Goal: Task Accomplishment & Management: Manage account settings

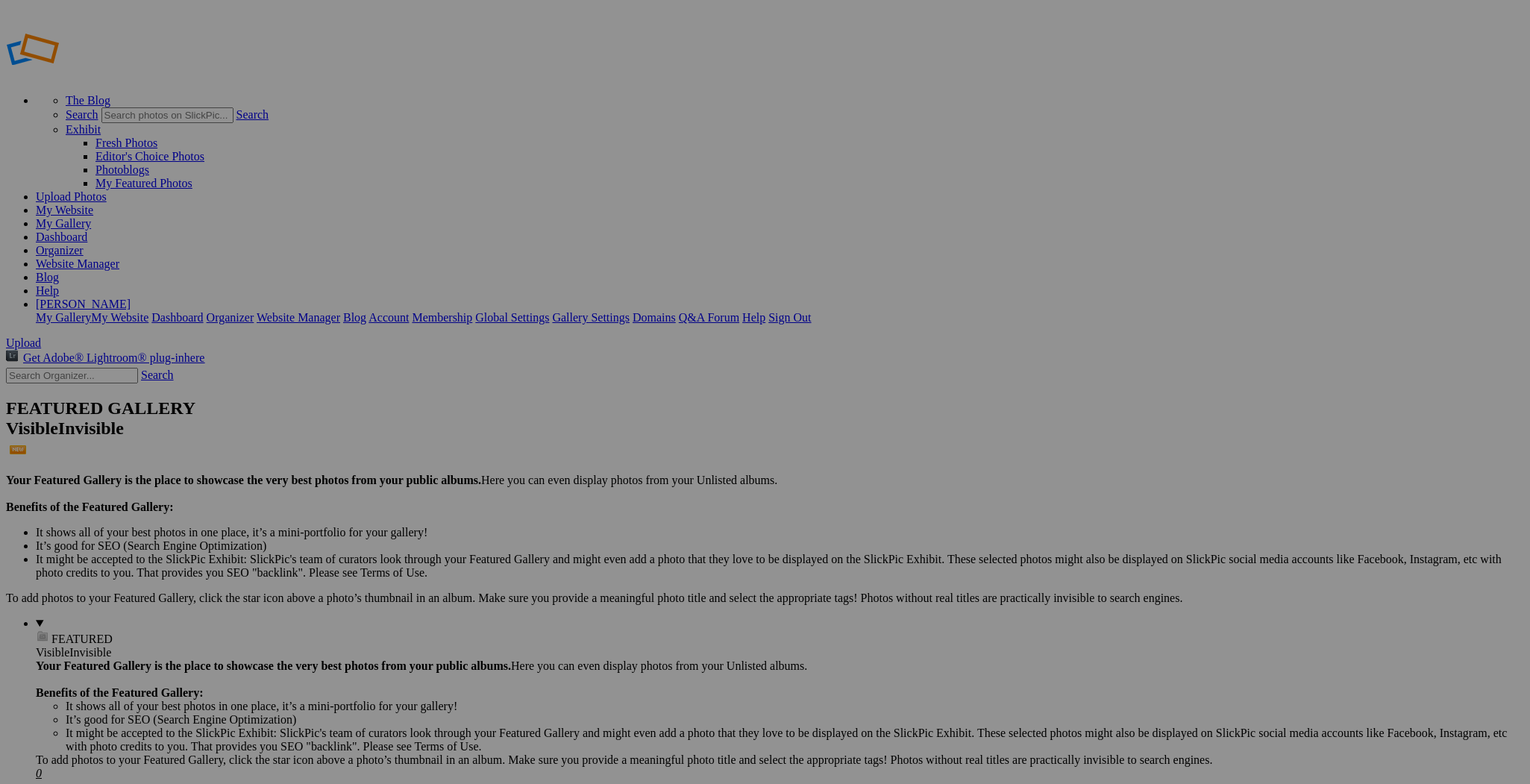
click at [680, 208] on img at bounding box center [680, 223] width 112 height 75
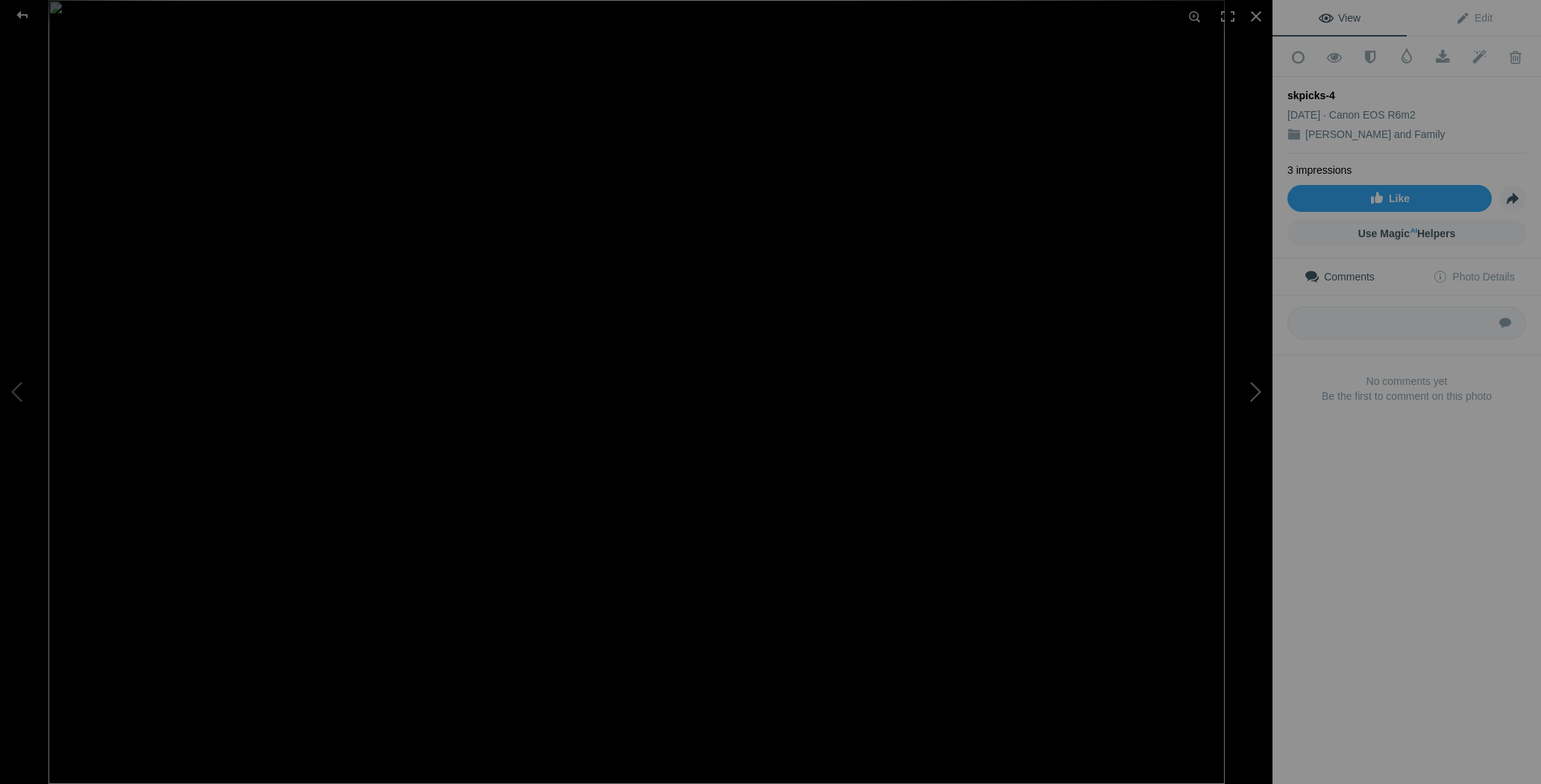
click at [1252, 377] on button at bounding box center [1216, 391] width 112 height 282
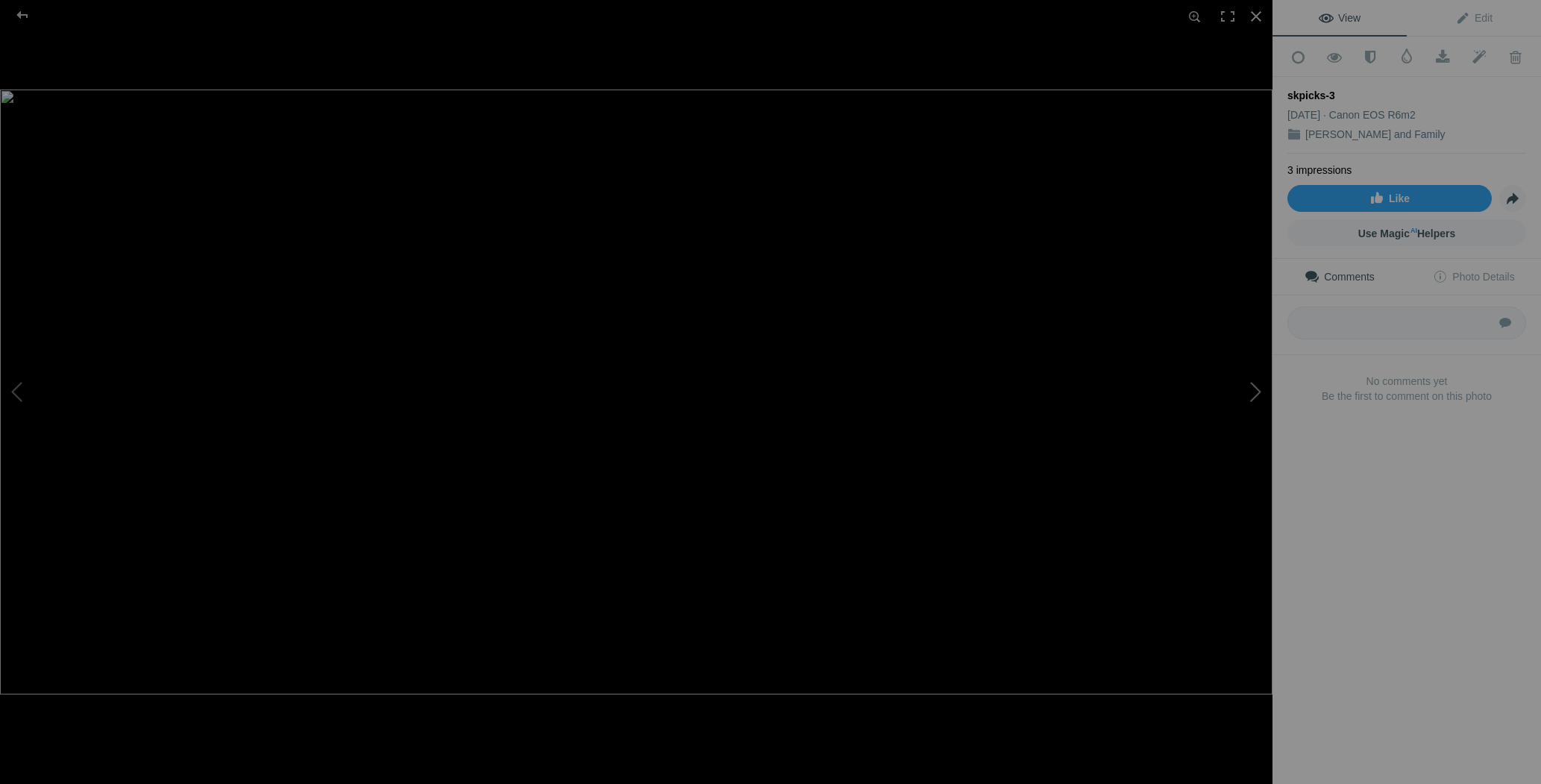
click at [1252, 377] on button at bounding box center [1216, 391] width 112 height 282
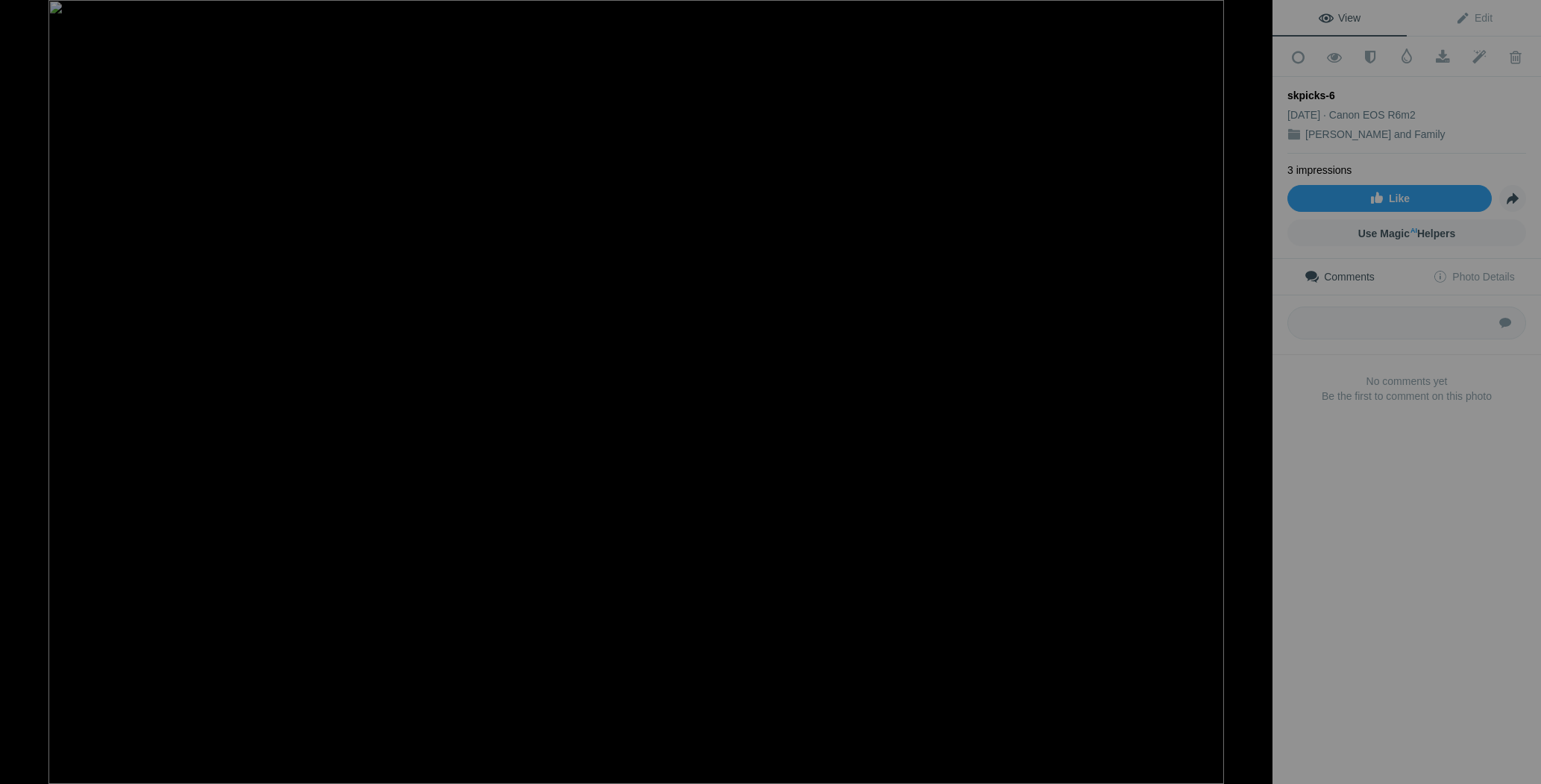
click at [1252, 377] on button at bounding box center [1216, 391] width 112 height 282
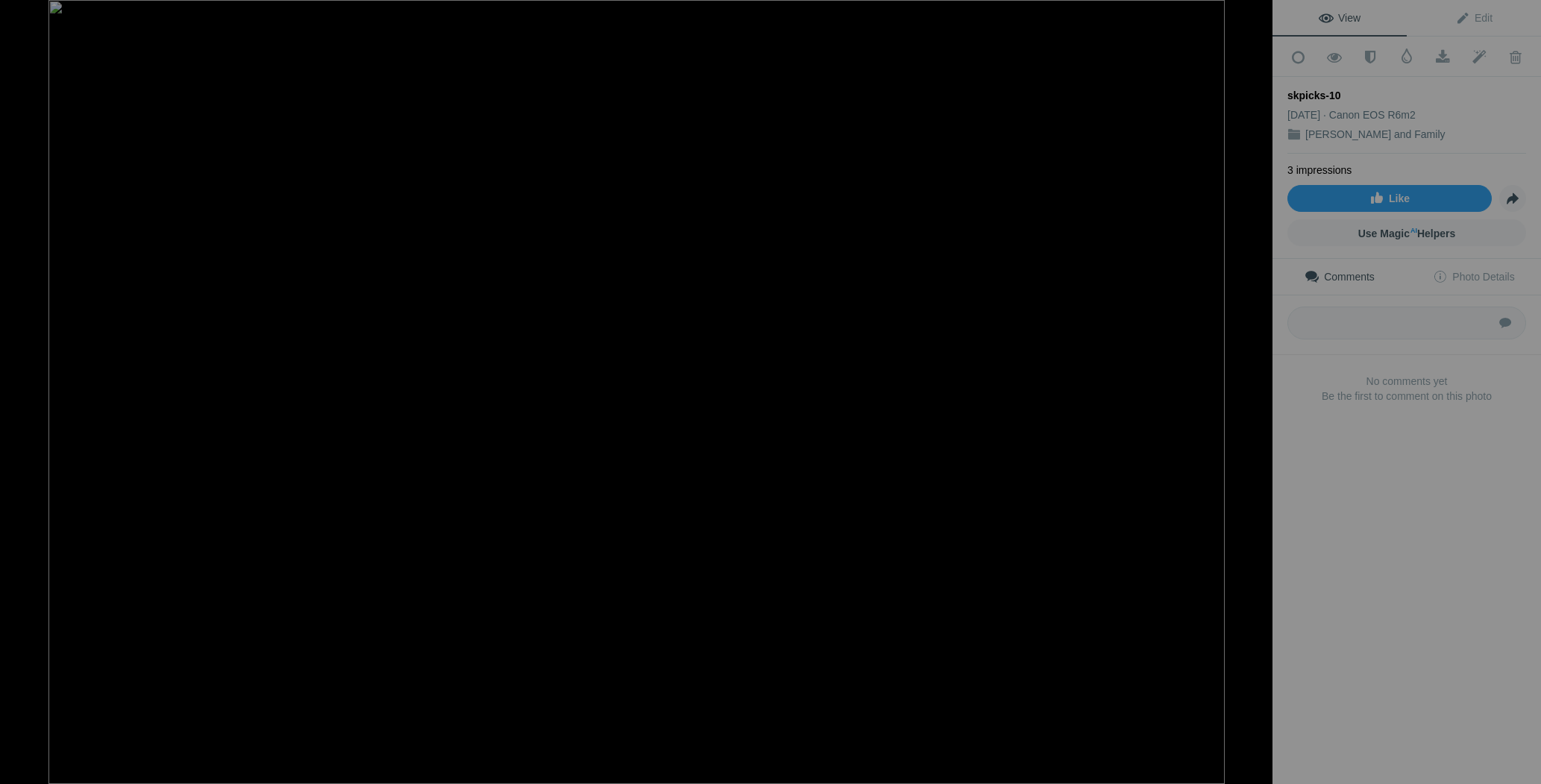
click at [1252, 377] on button at bounding box center [1216, 391] width 112 height 282
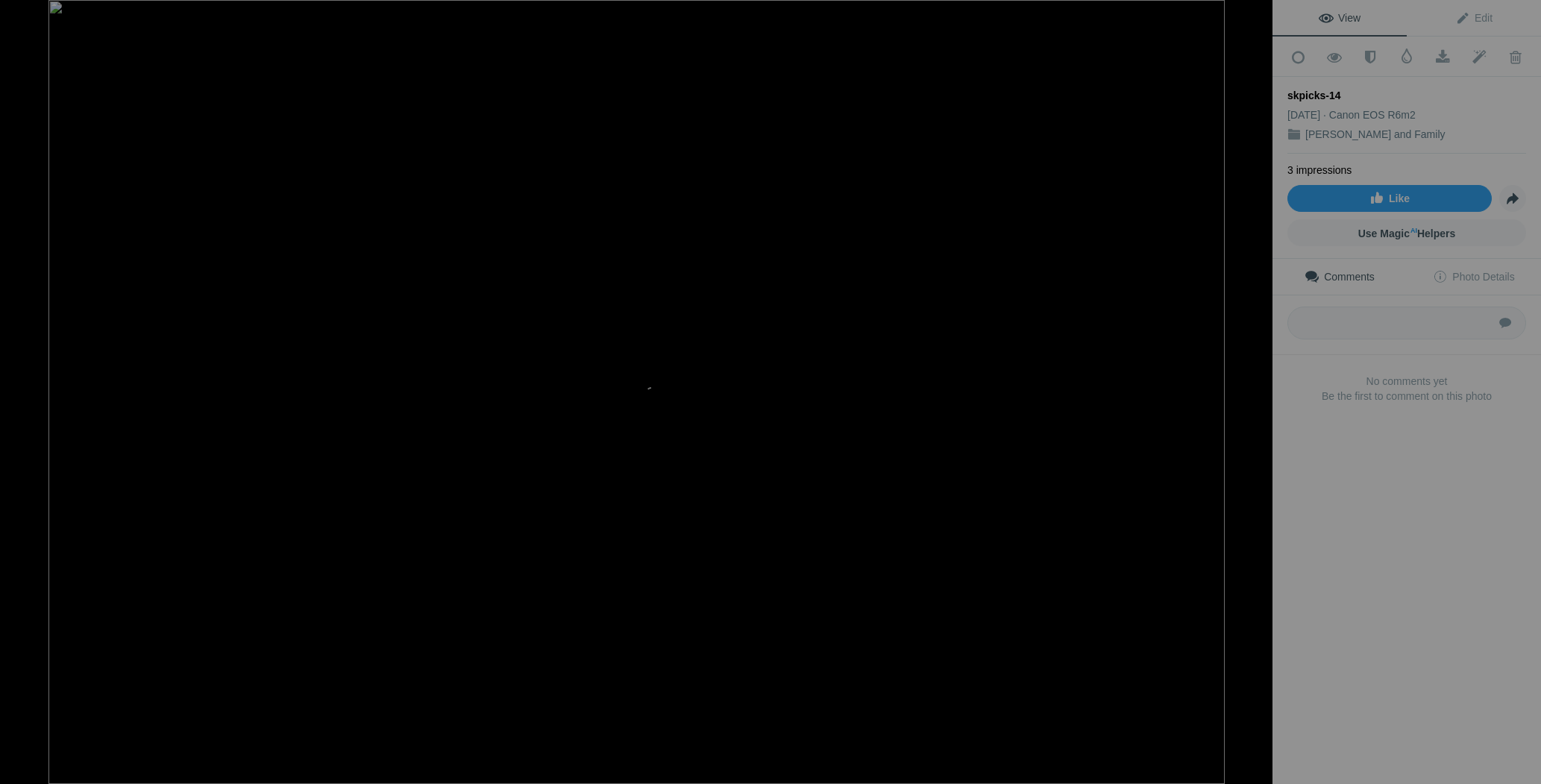
click at [1252, 377] on button at bounding box center [1216, 391] width 112 height 282
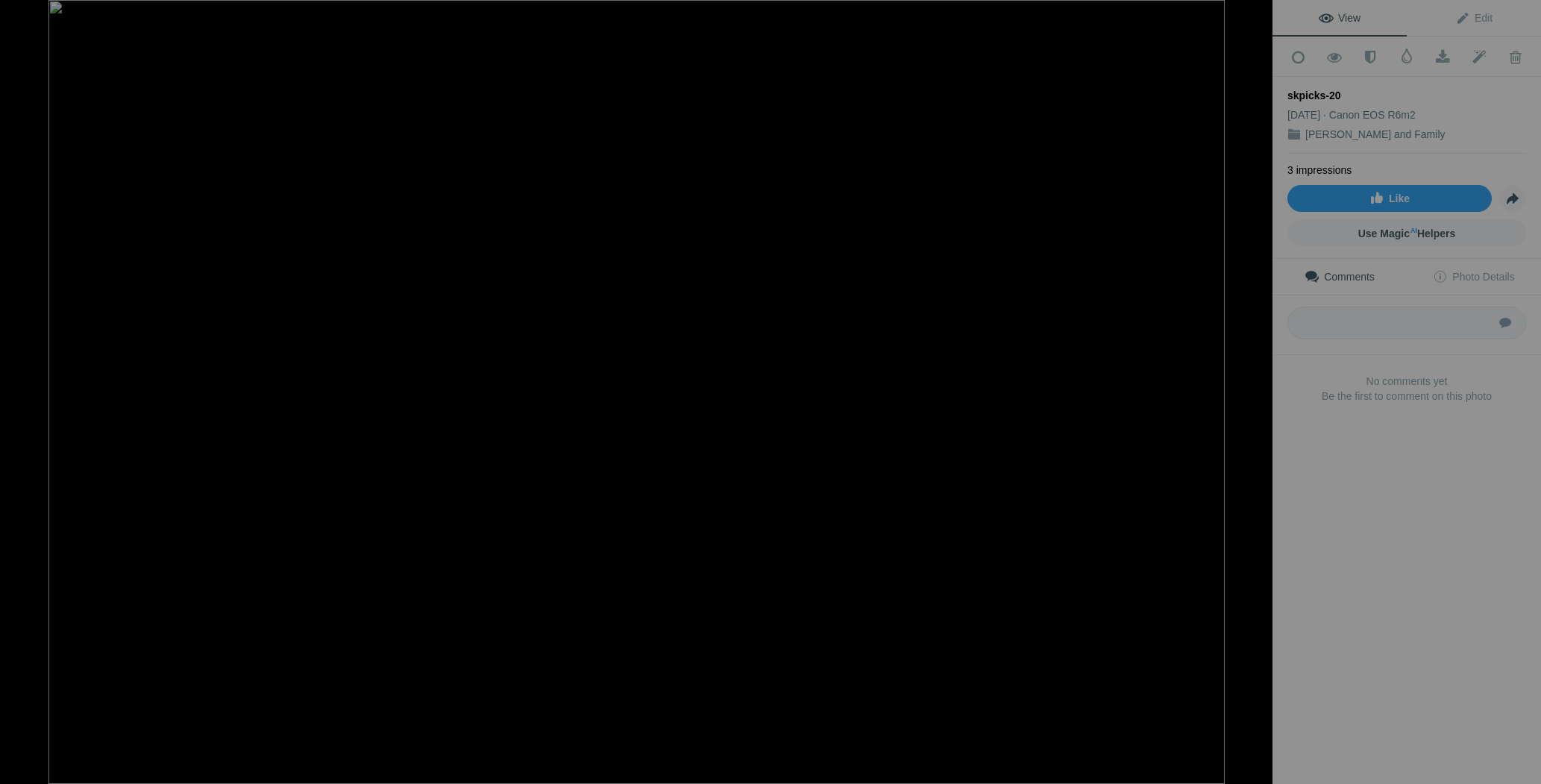
click at [1252, 377] on button at bounding box center [1216, 391] width 112 height 282
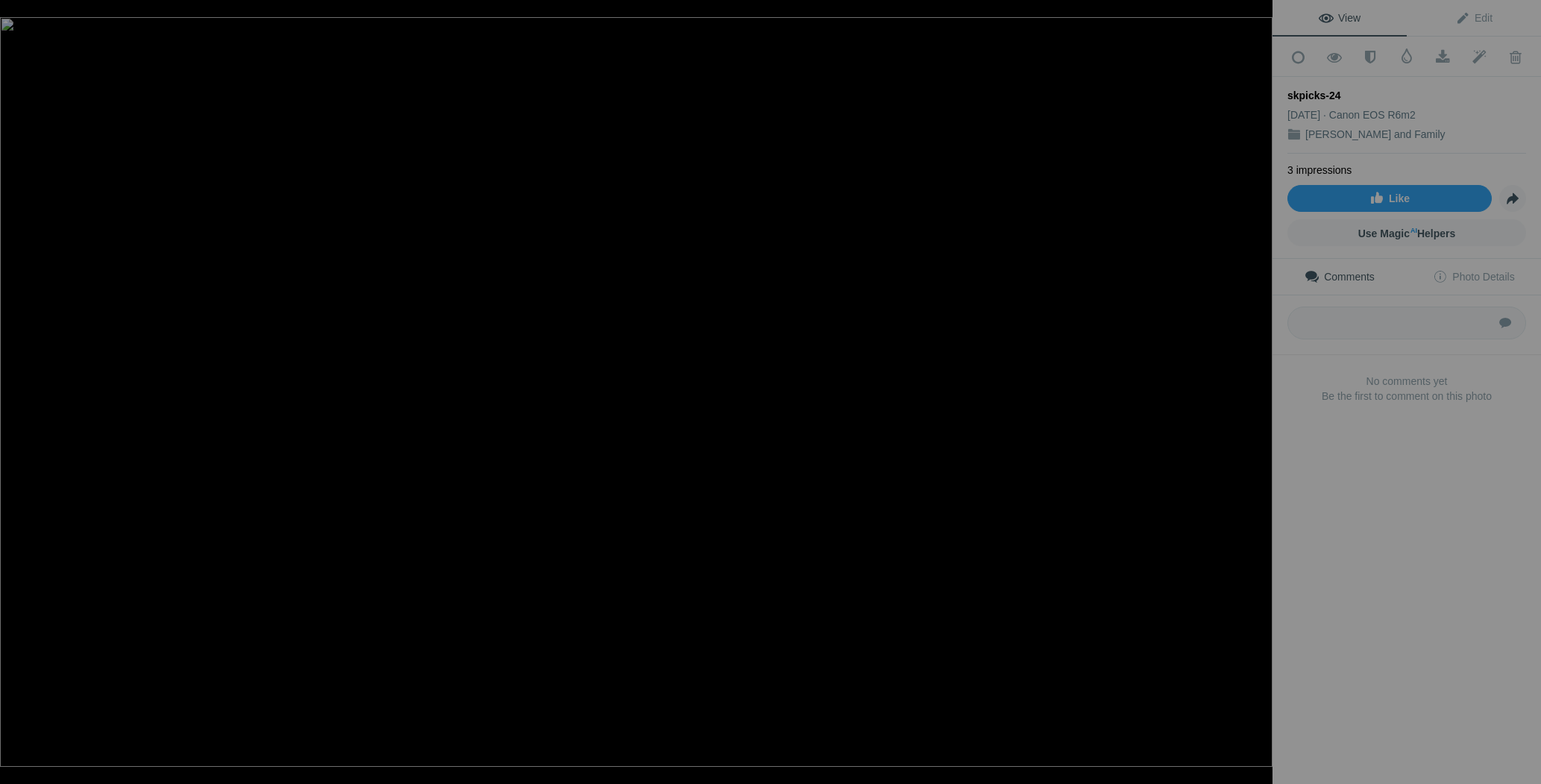
click at [1252, 377] on button at bounding box center [1216, 391] width 112 height 282
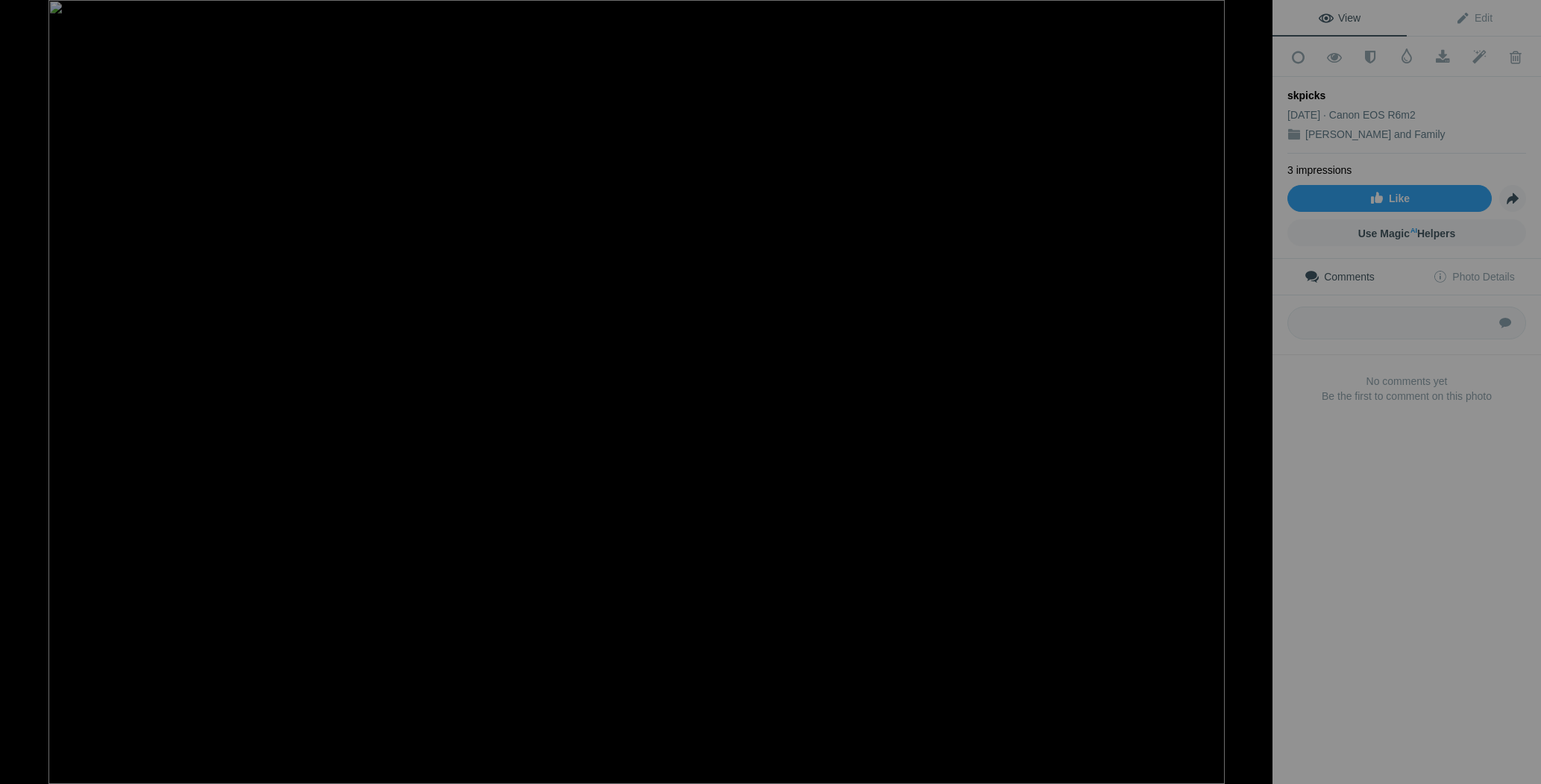
click at [1252, 377] on button at bounding box center [1216, 391] width 112 height 282
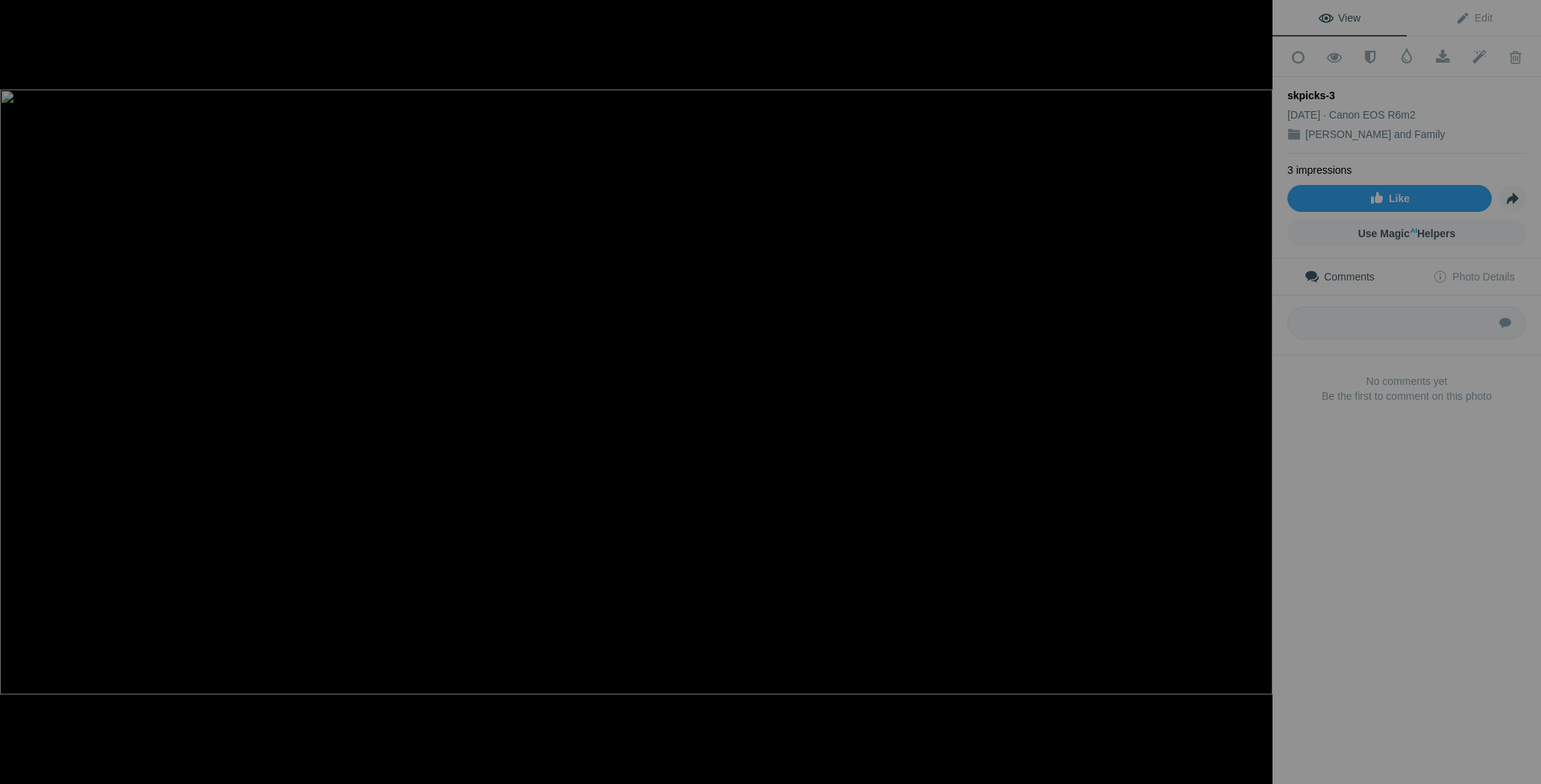
click at [1252, 377] on button at bounding box center [1216, 391] width 112 height 282
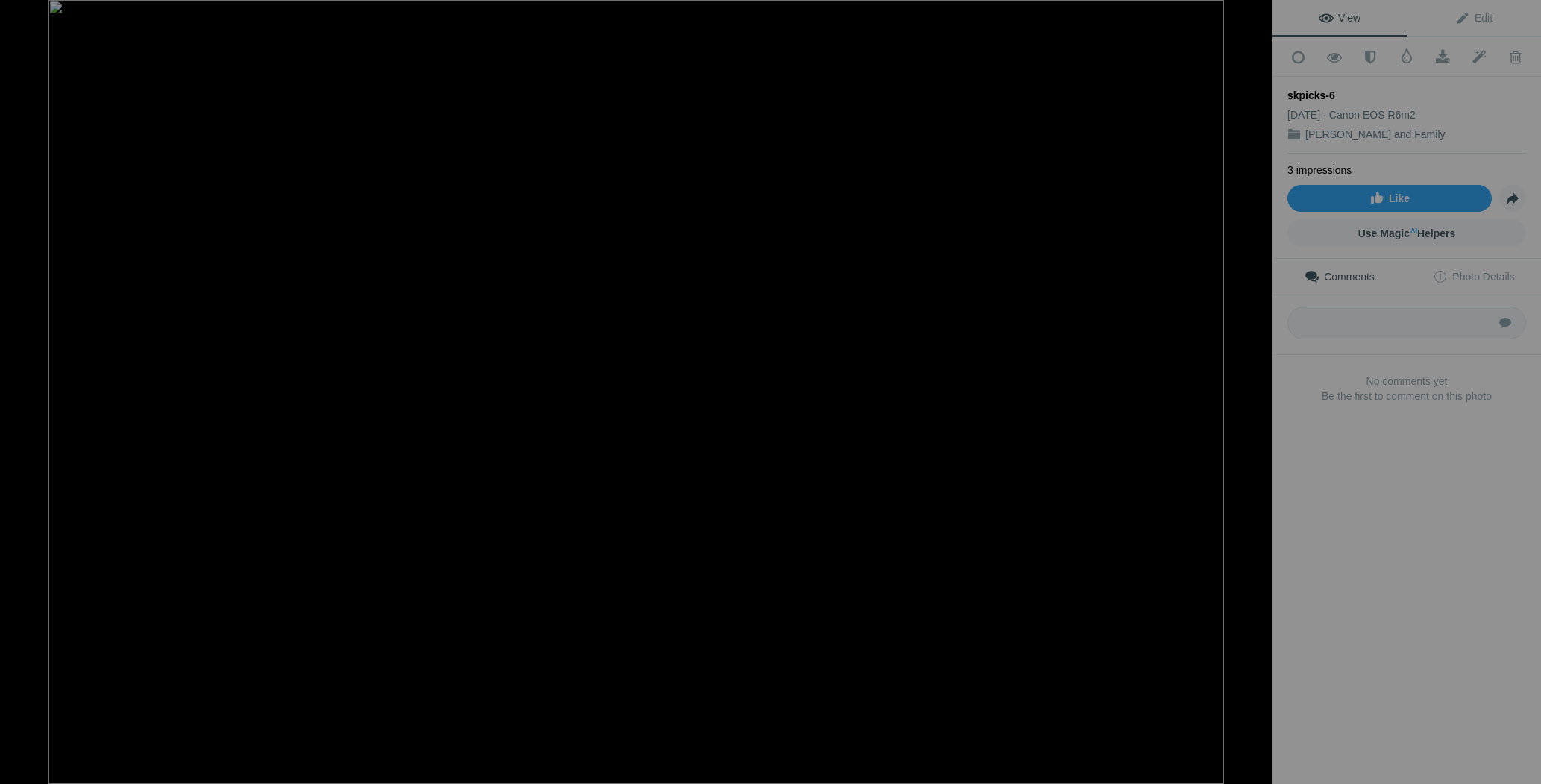
click at [1252, 377] on button at bounding box center [1216, 391] width 112 height 282
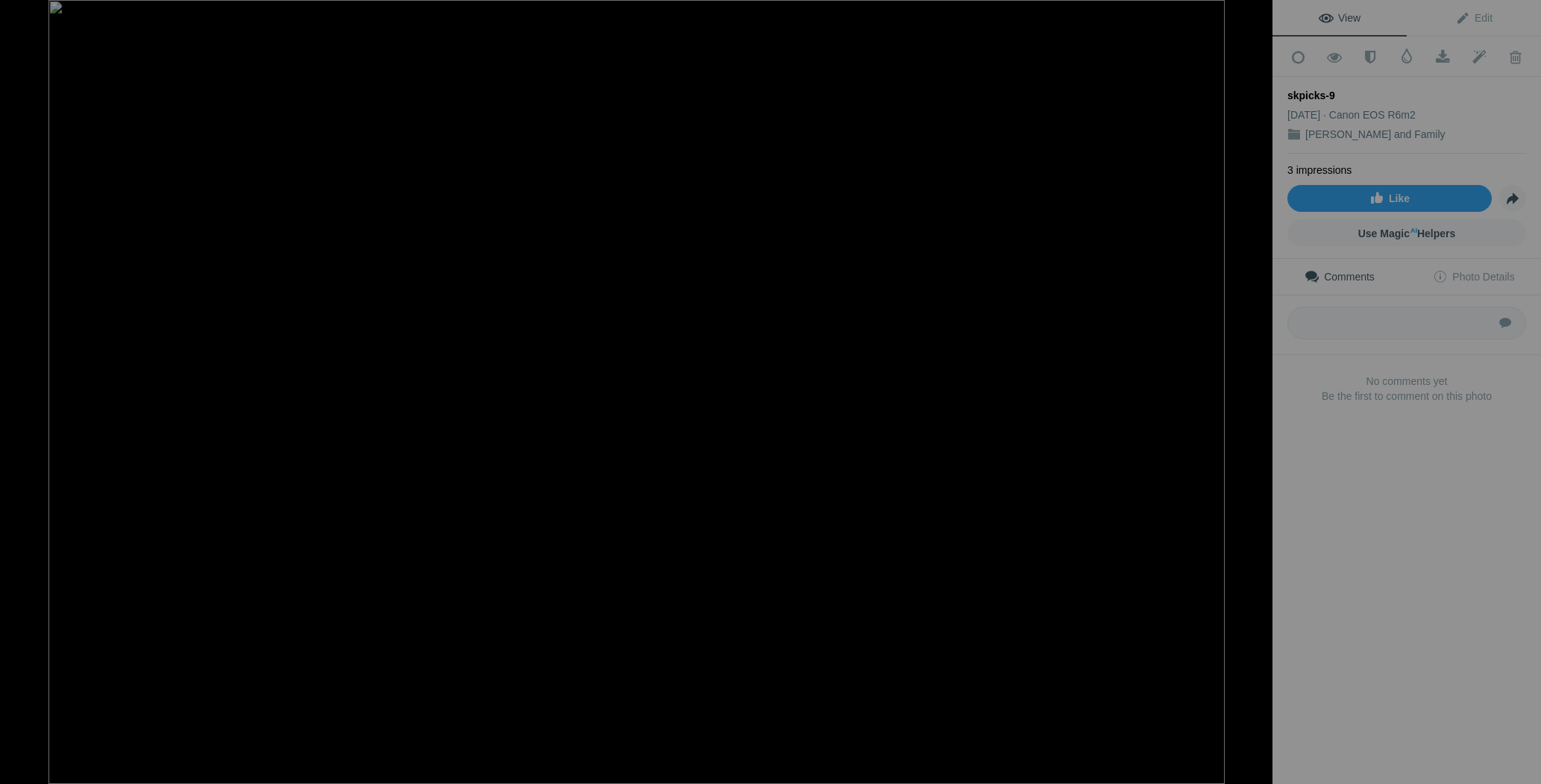
click at [1252, 377] on button at bounding box center [1216, 391] width 112 height 282
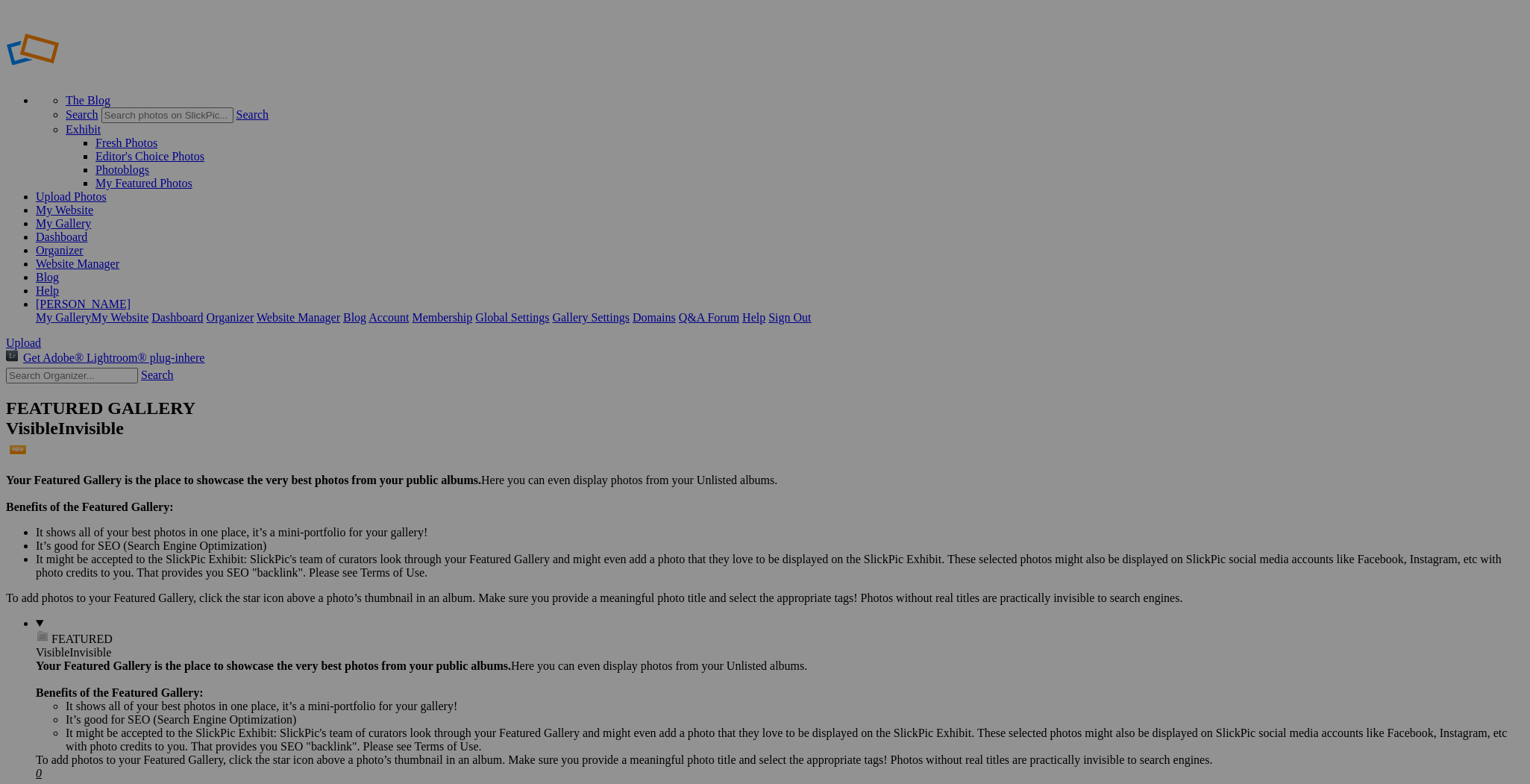
click at [830, 209] on img at bounding box center [813, 223] width 112 height 75
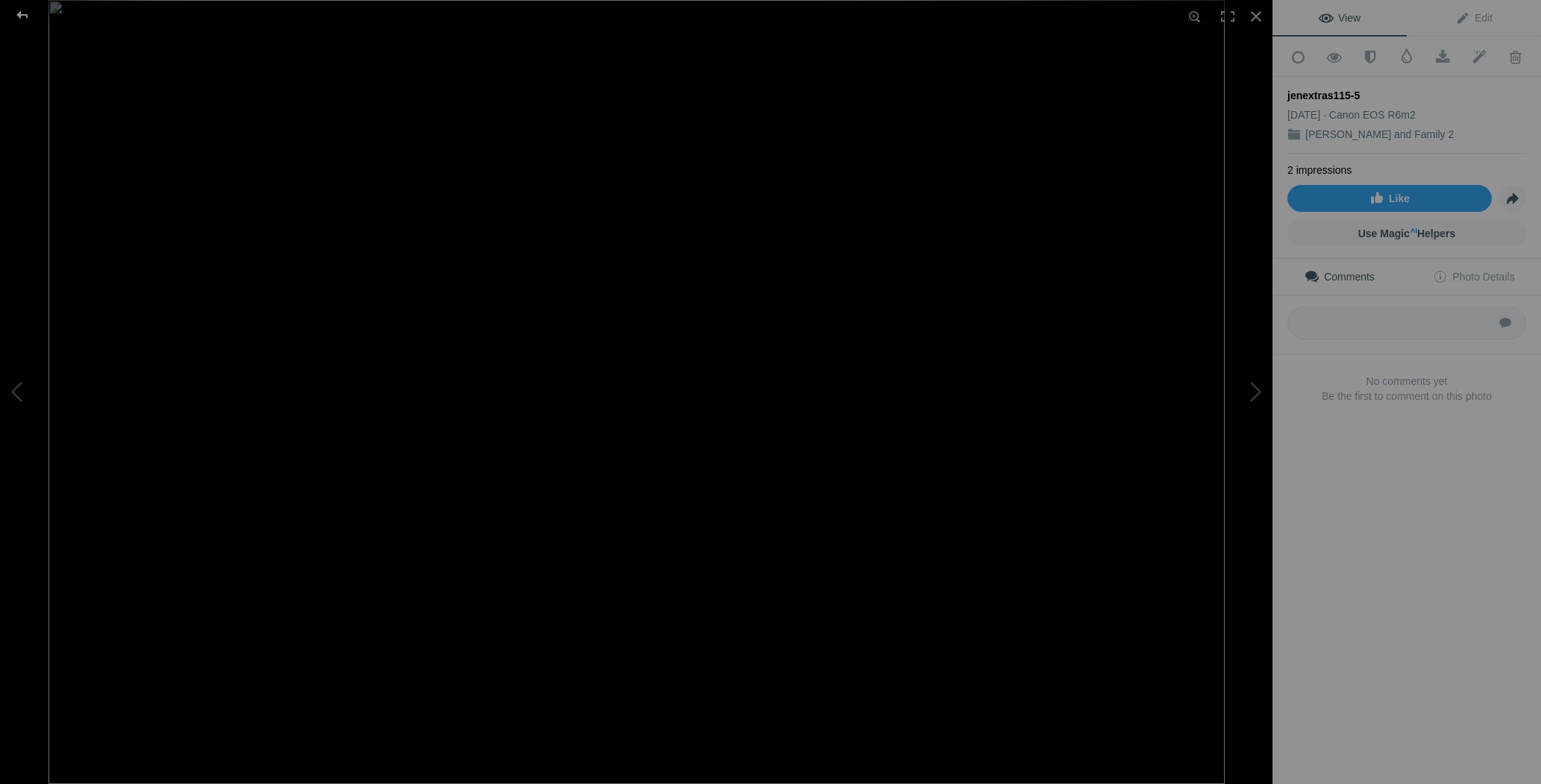
click at [21, 14] on div at bounding box center [22, 14] width 54 height 30
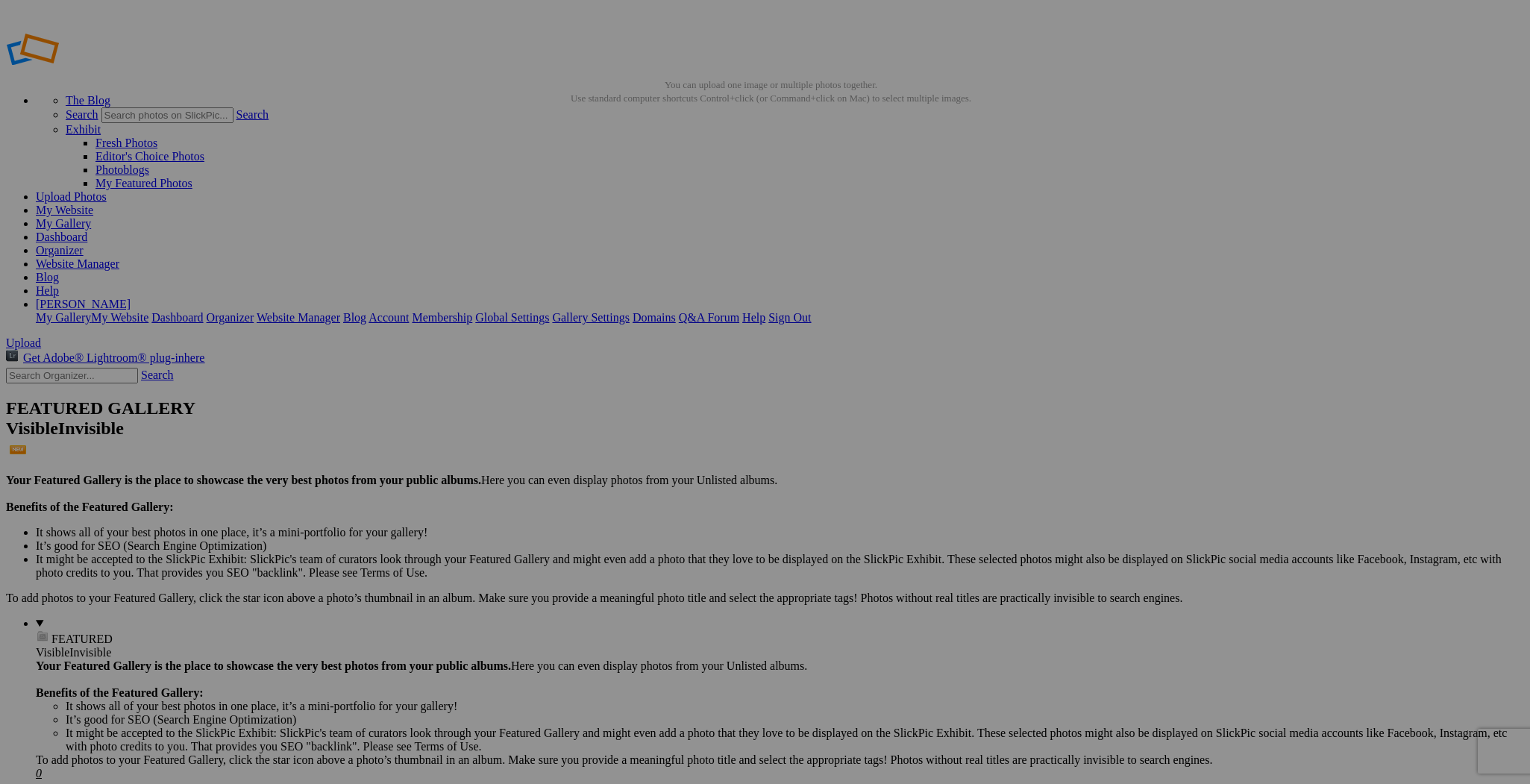
click at [697, 406] on img at bounding box center [680, 413] width 112 height 75
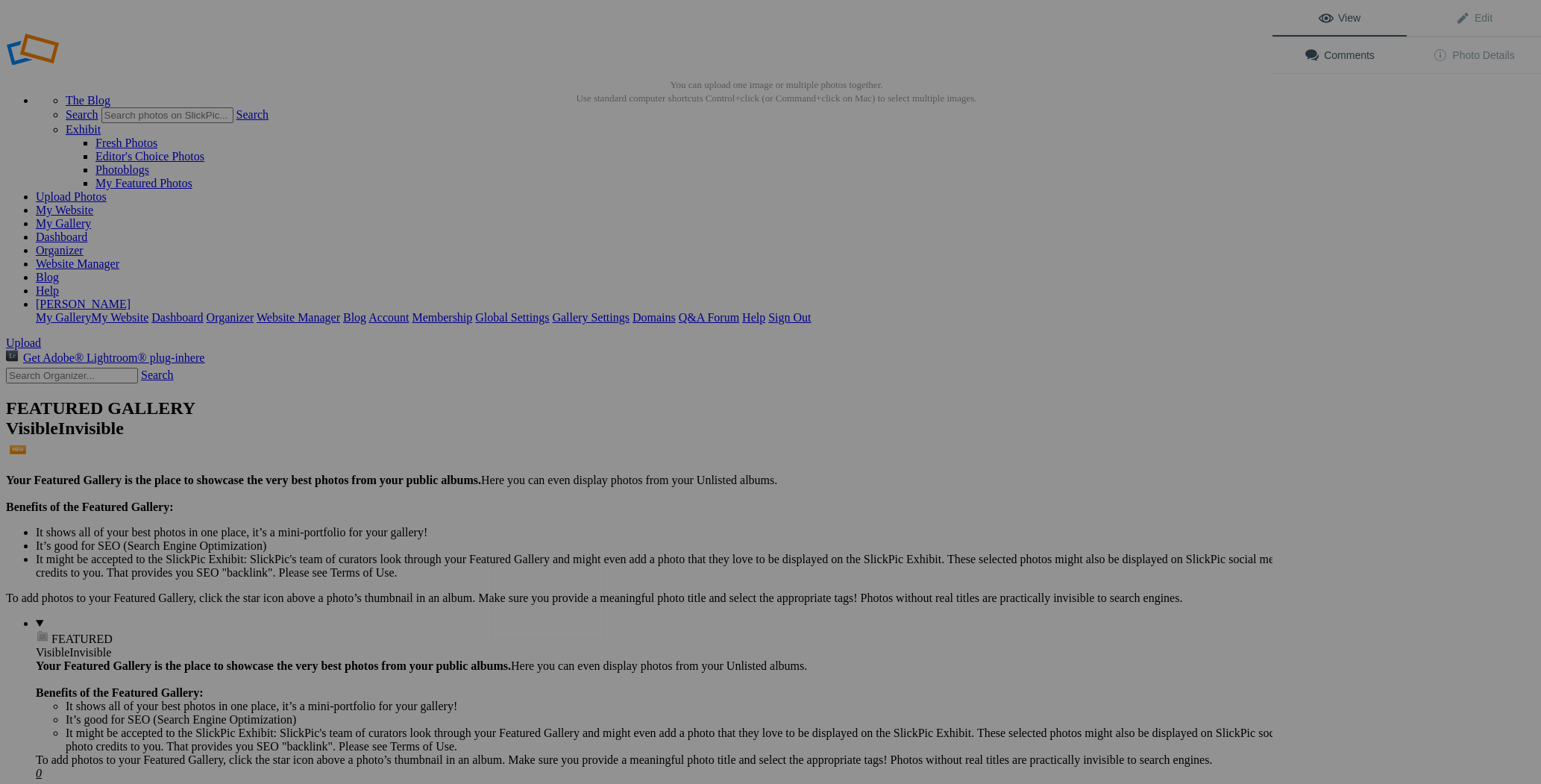
click at [546, 587] on img at bounding box center [547, 602] width 112 height 75
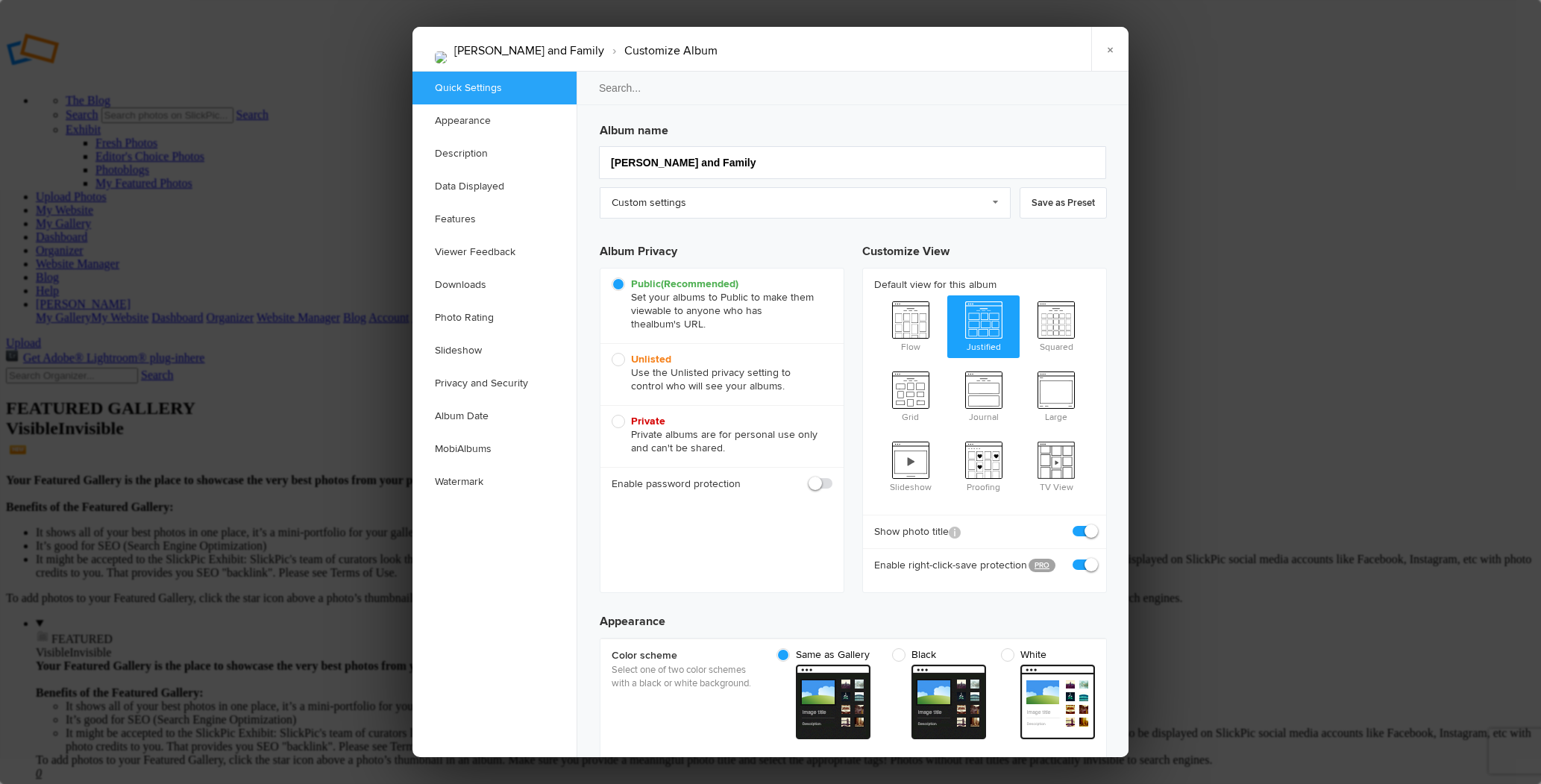
checkbox input "true"
click at [485, 474] on link "Watermark" at bounding box center [495, 482] width 164 height 33
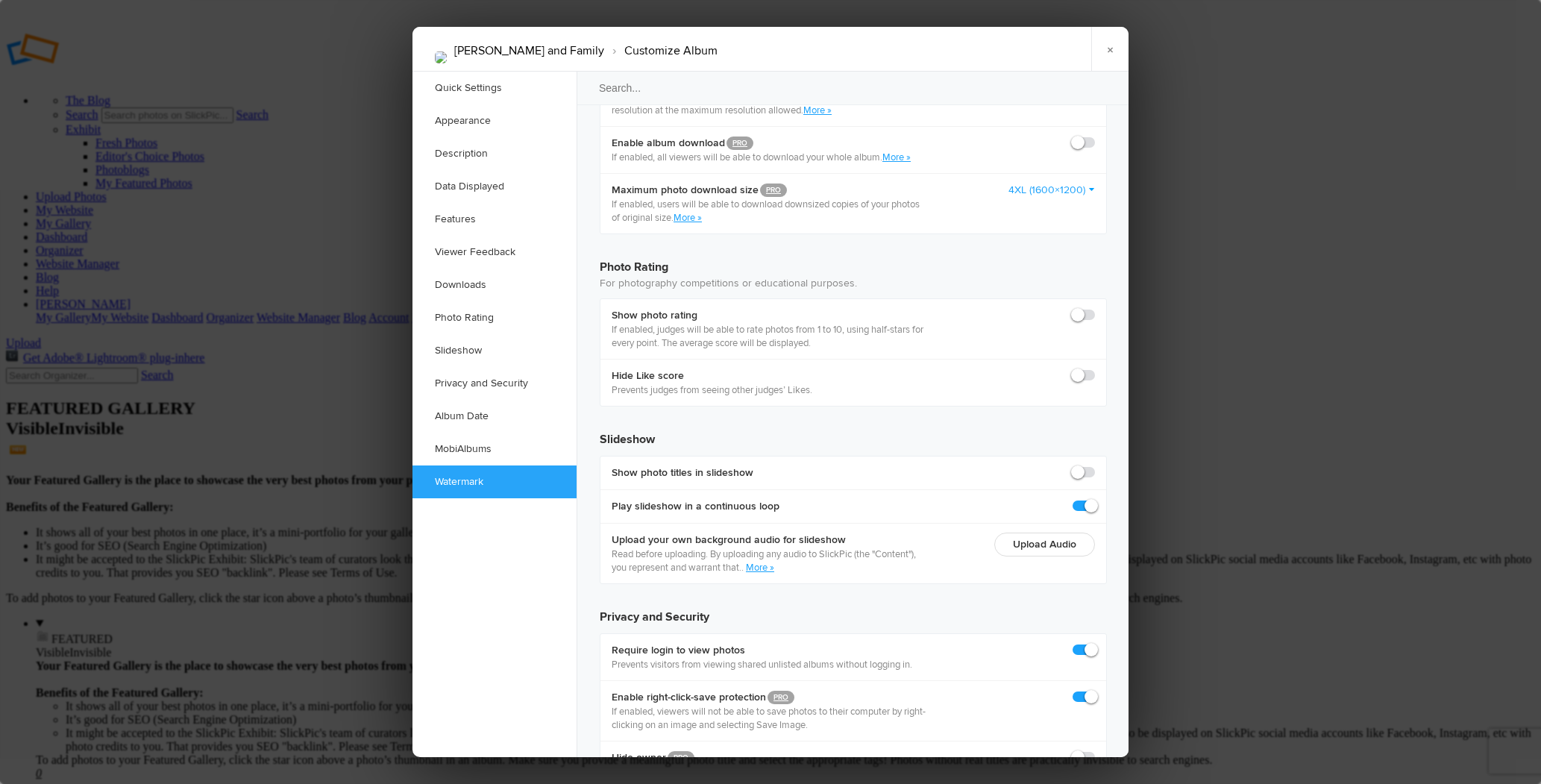
scroll to position [3136, 0]
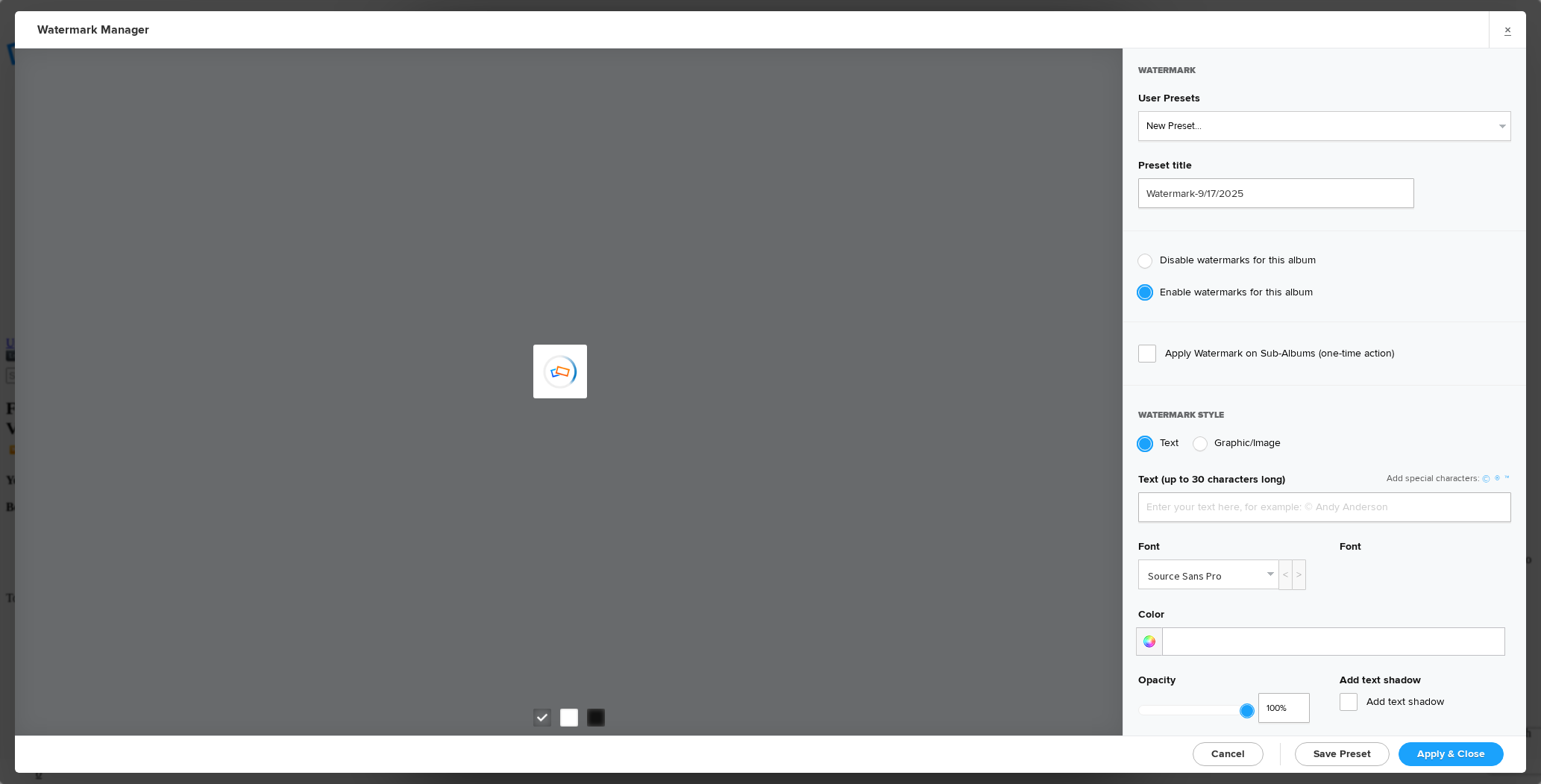
type input "Sean Kennedy"
type input "Watermark-1/4/2025"
type input "Sean Kennedy Photography"
type input "0.56"
type input "97"
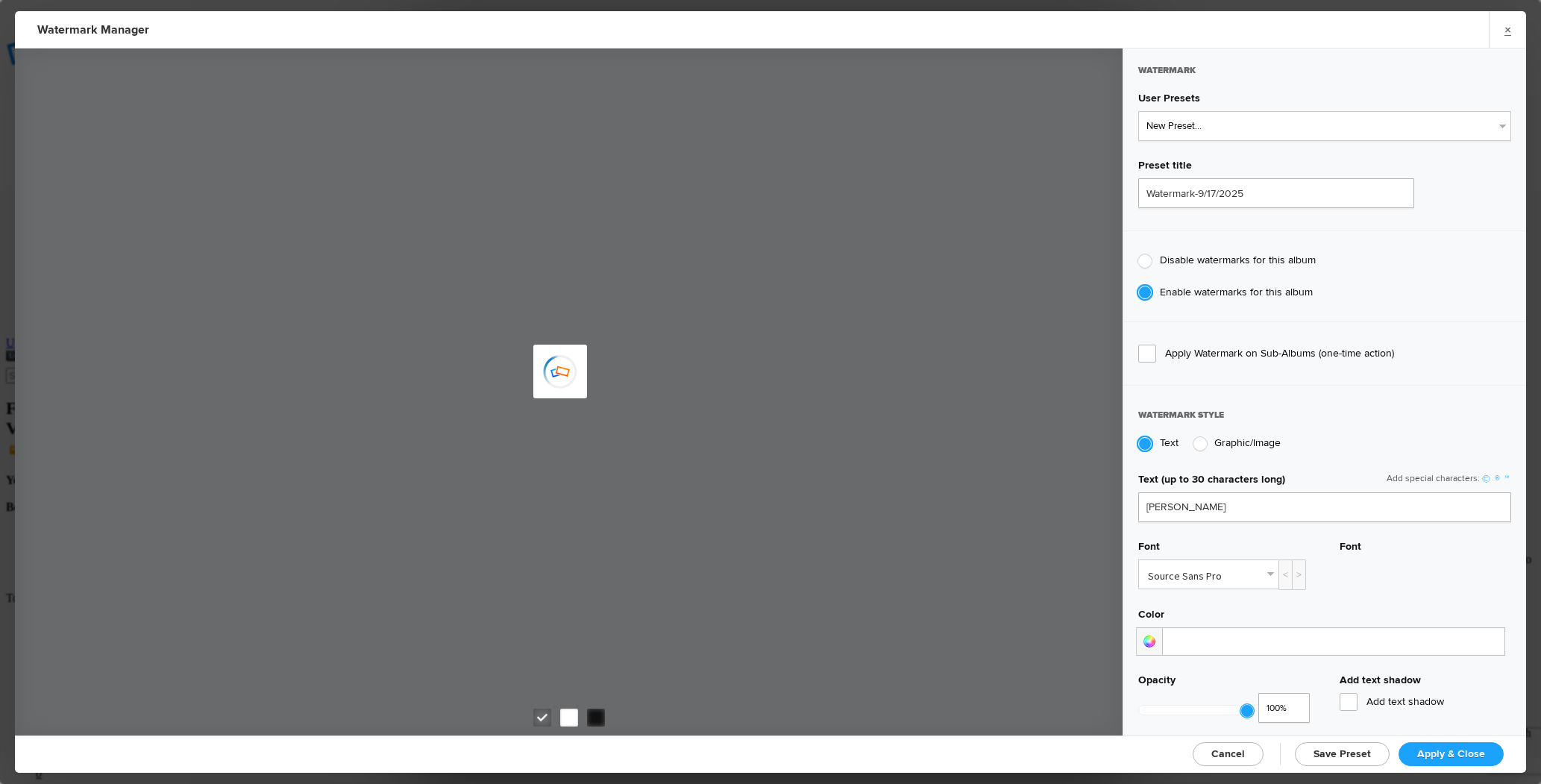
radio input "true"
type input "36"
radio input "false"
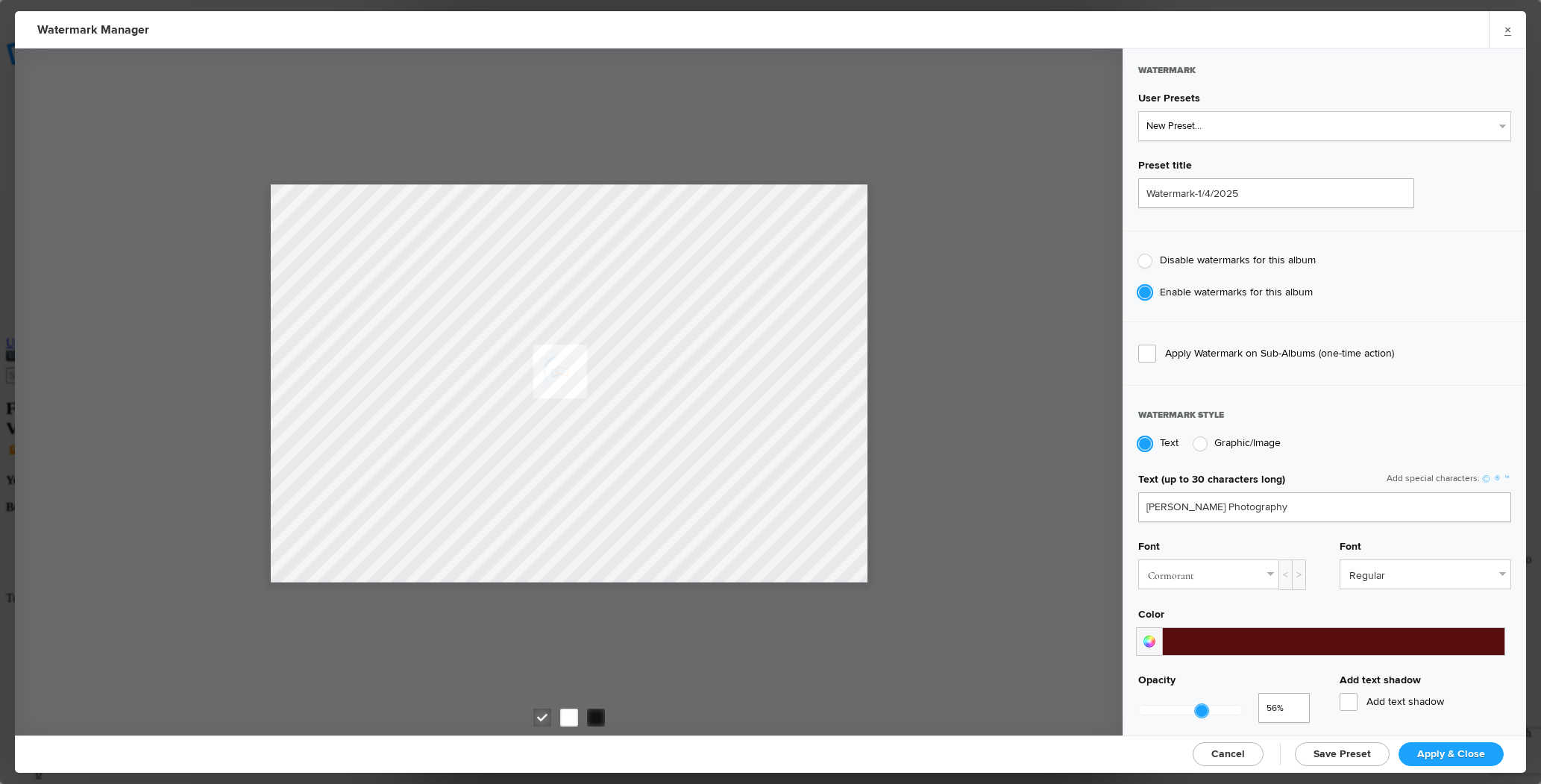
click at [1227, 748] on span "Cancel" at bounding box center [1228, 753] width 33 height 13
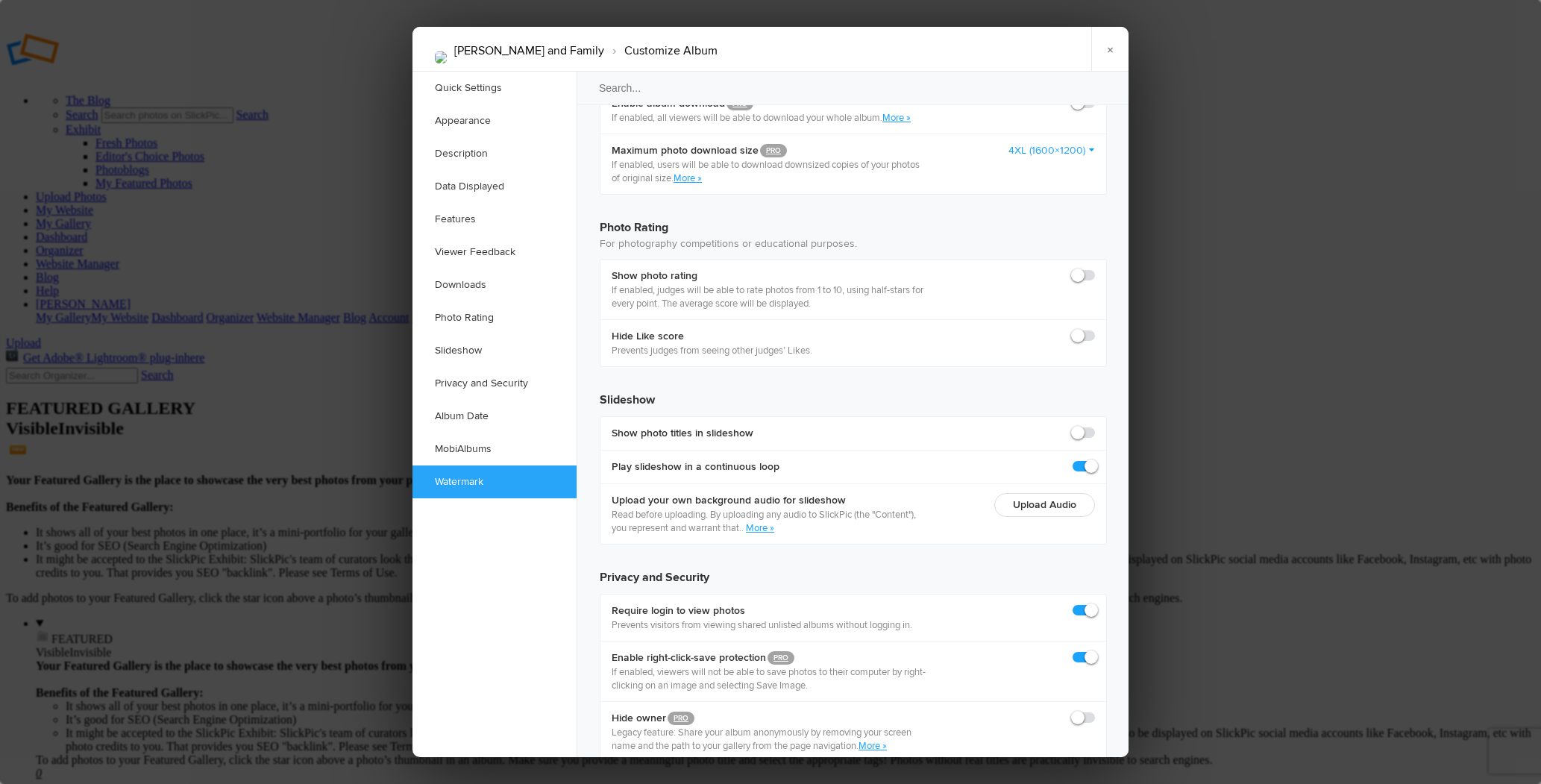
checkbox input "false"
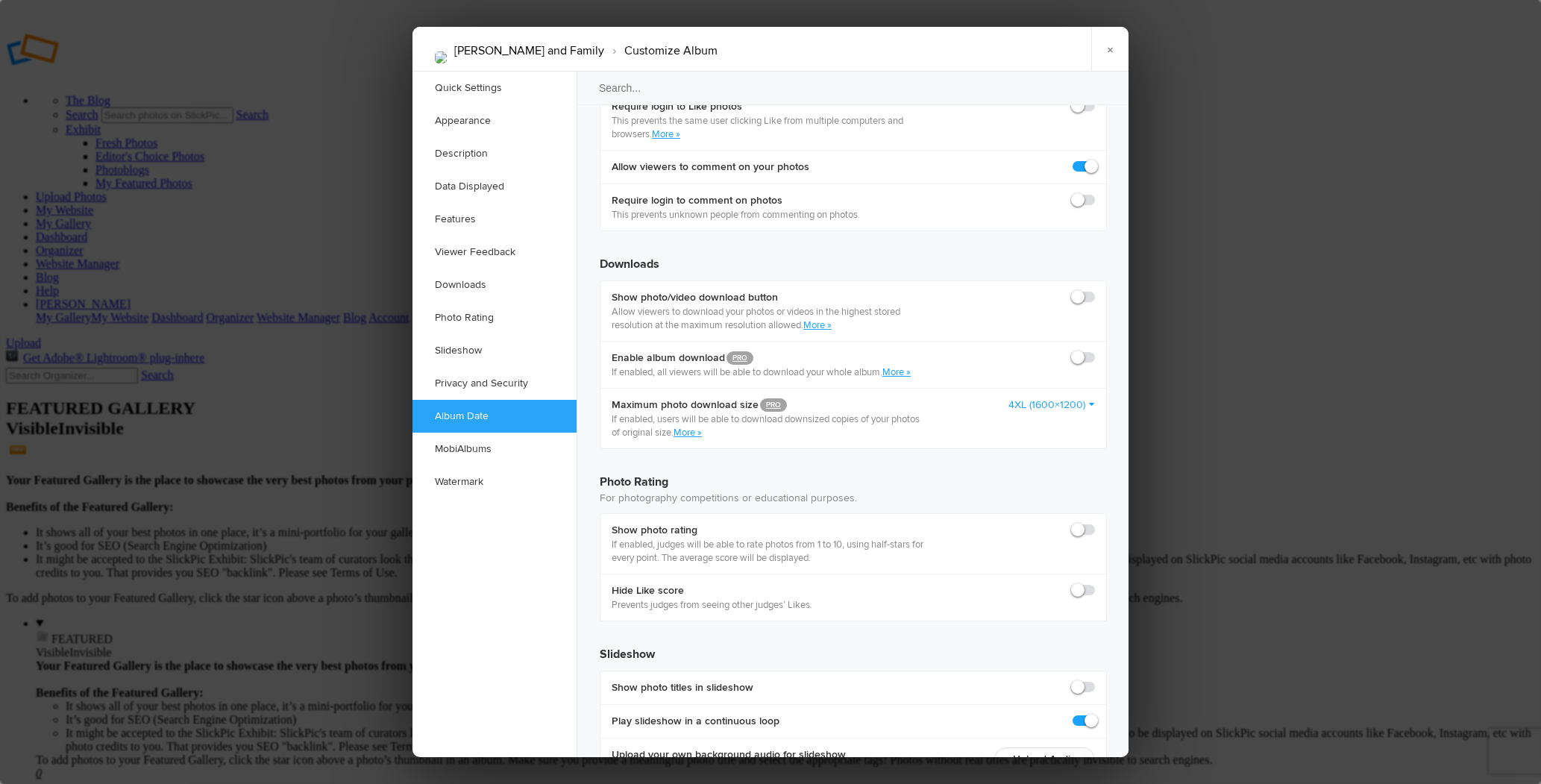
scroll to position [2854, 0]
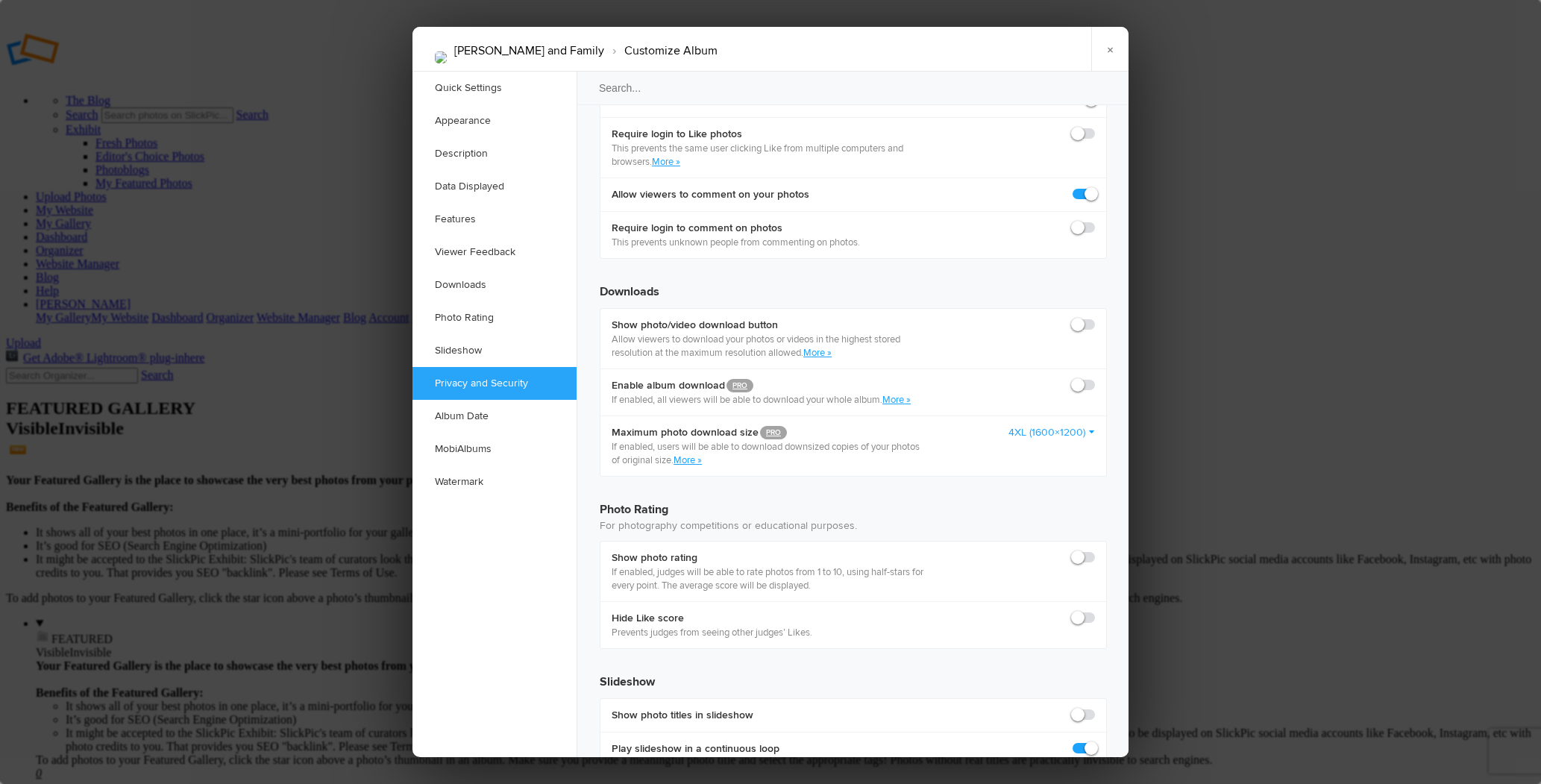
click at [491, 283] on link "Downloads" at bounding box center [495, 284] width 164 height 33
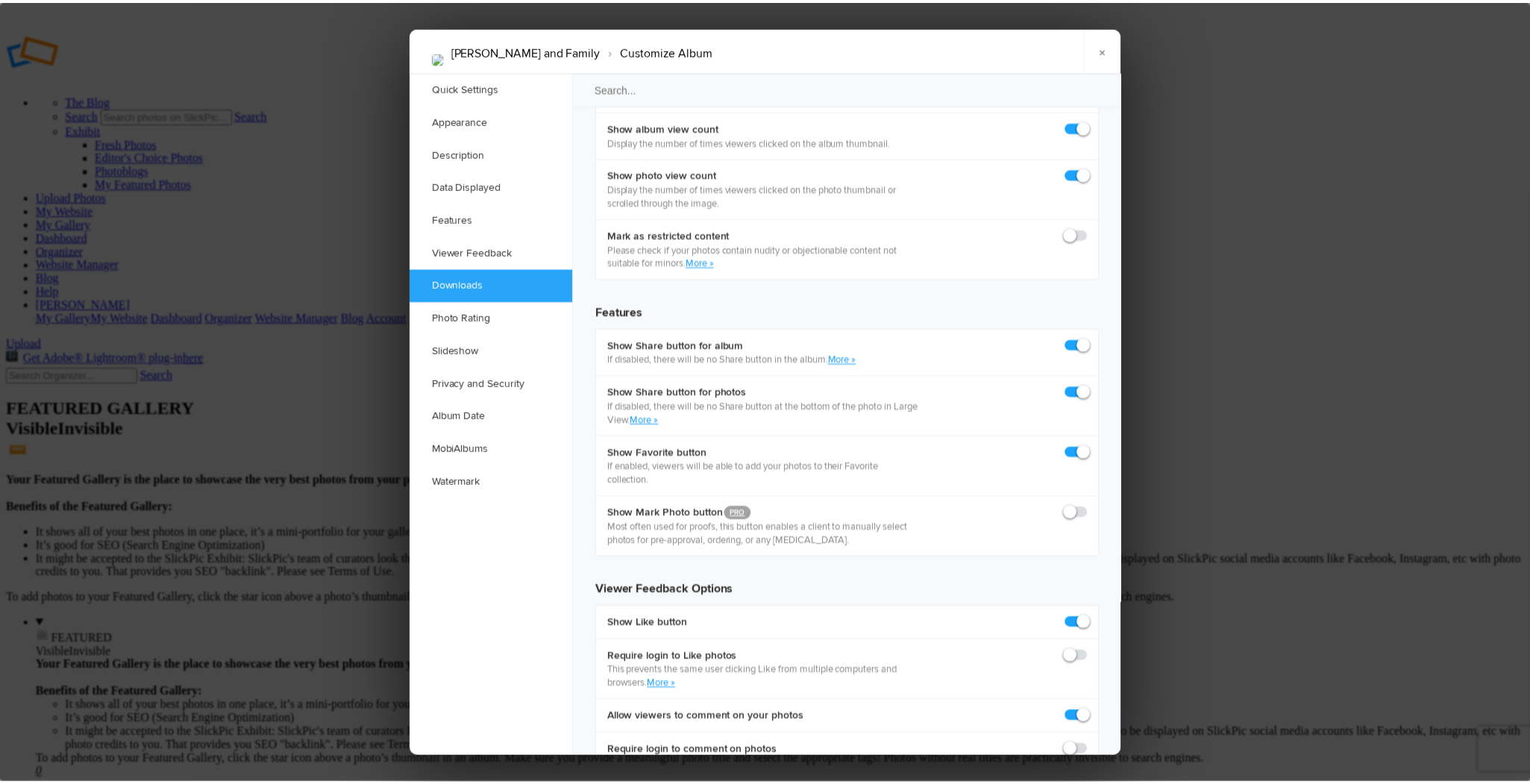
scroll to position [2312, 0]
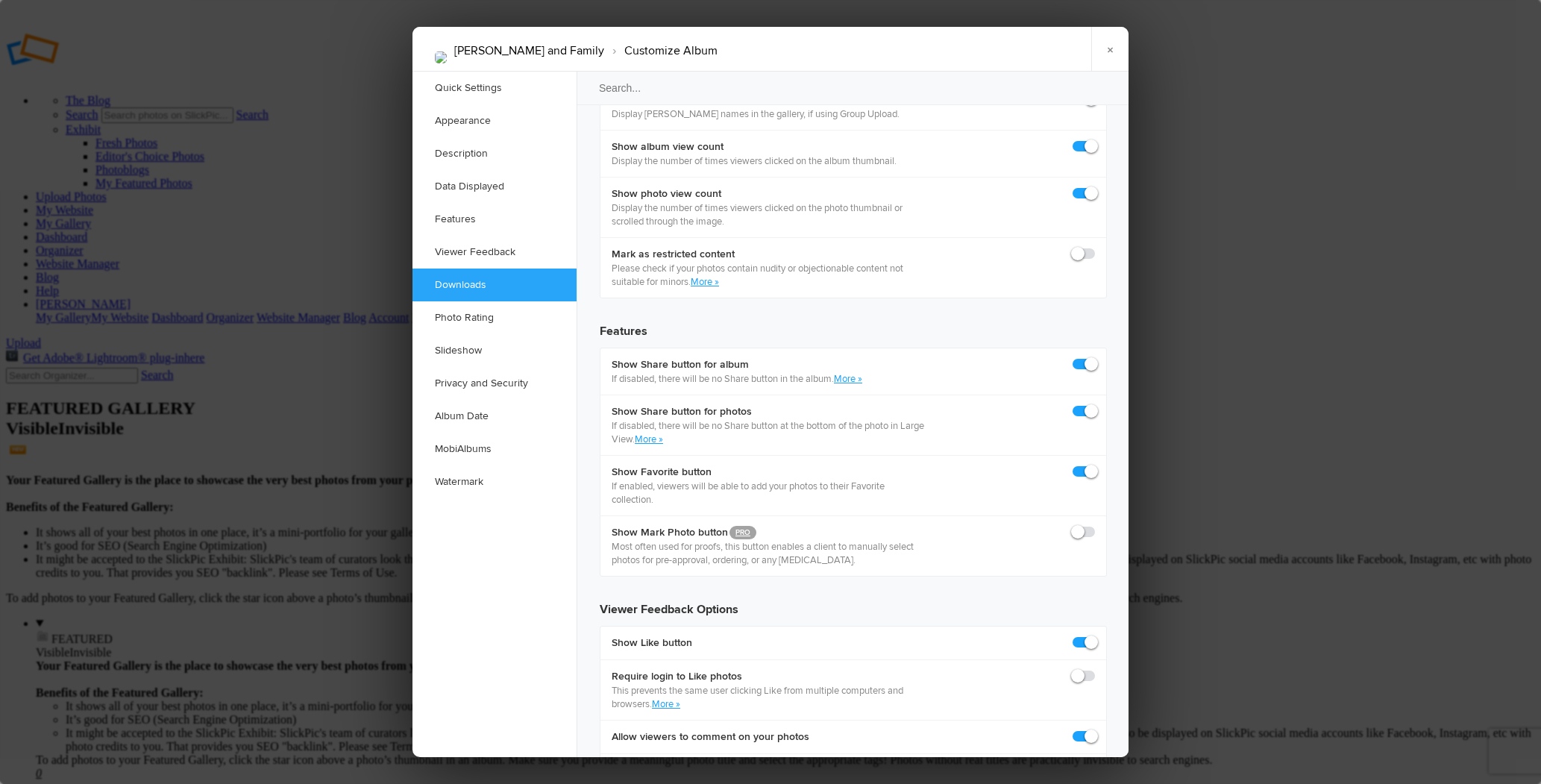
checkbox input "true"
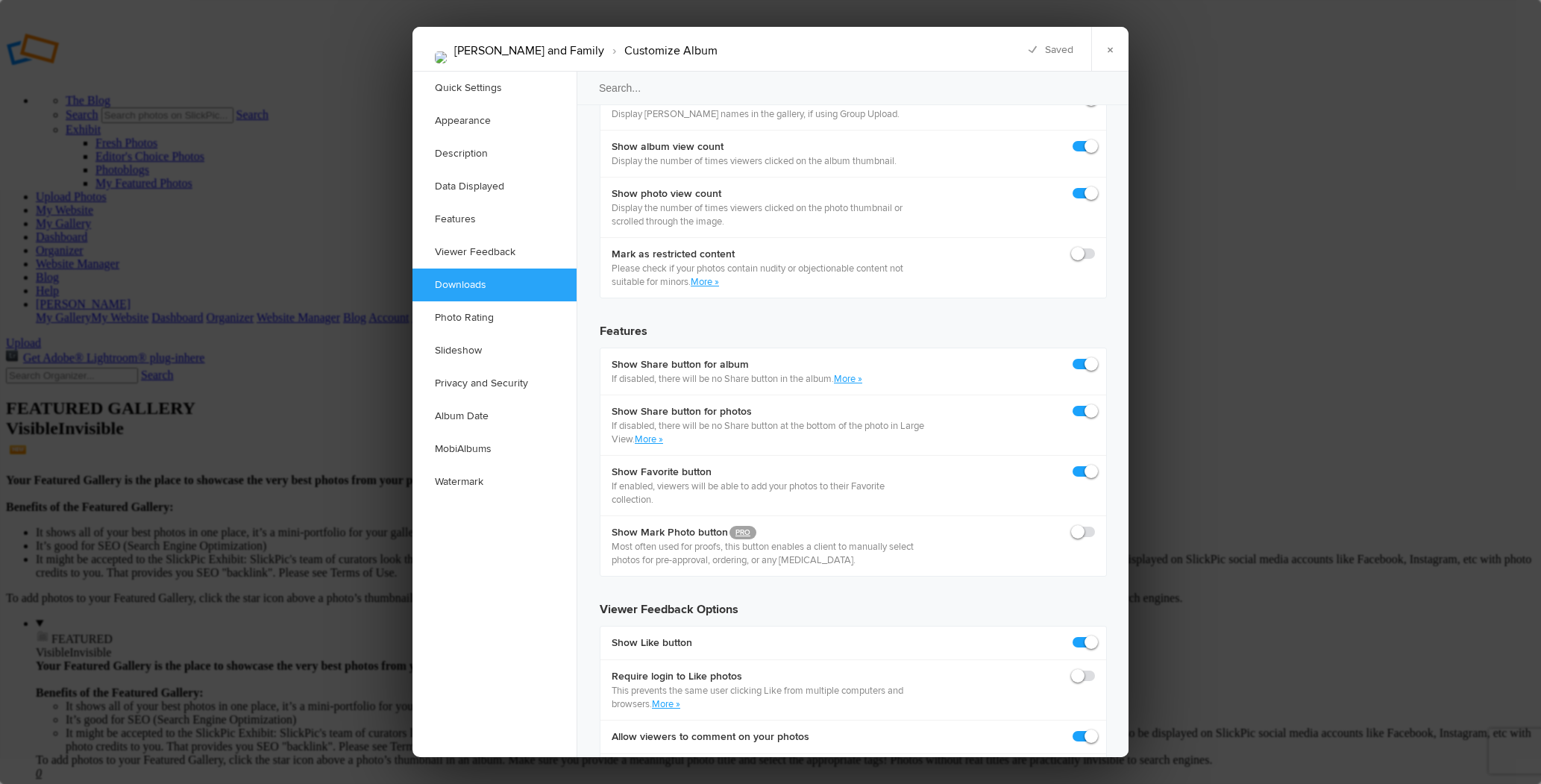
checkbox input "true"
click at [1115, 50] on link "×" at bounding box center [1110, 49] width 37 height 45
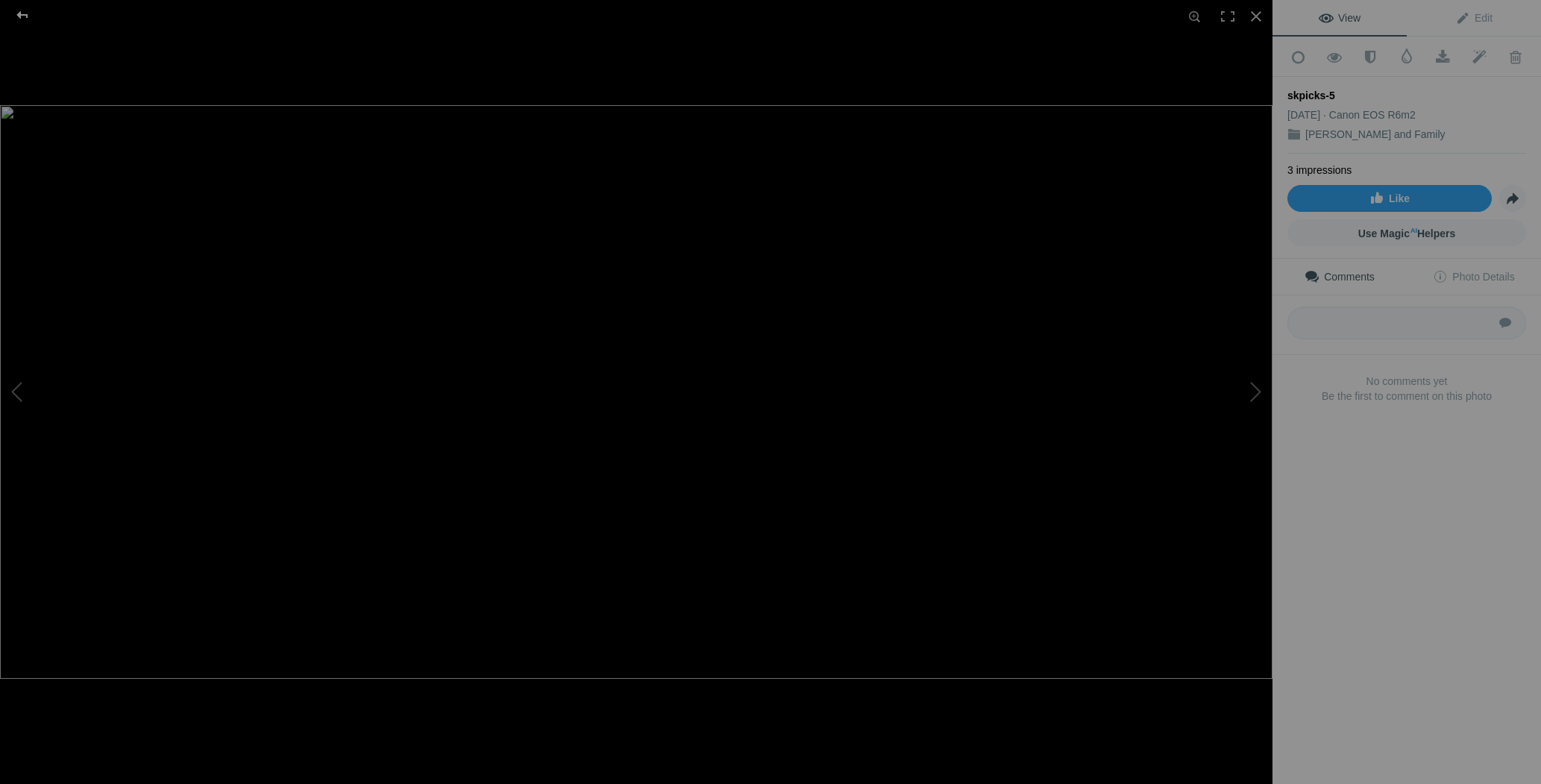
click at [27, 14] on div at bounding box center [22, 14] width 54 height 30
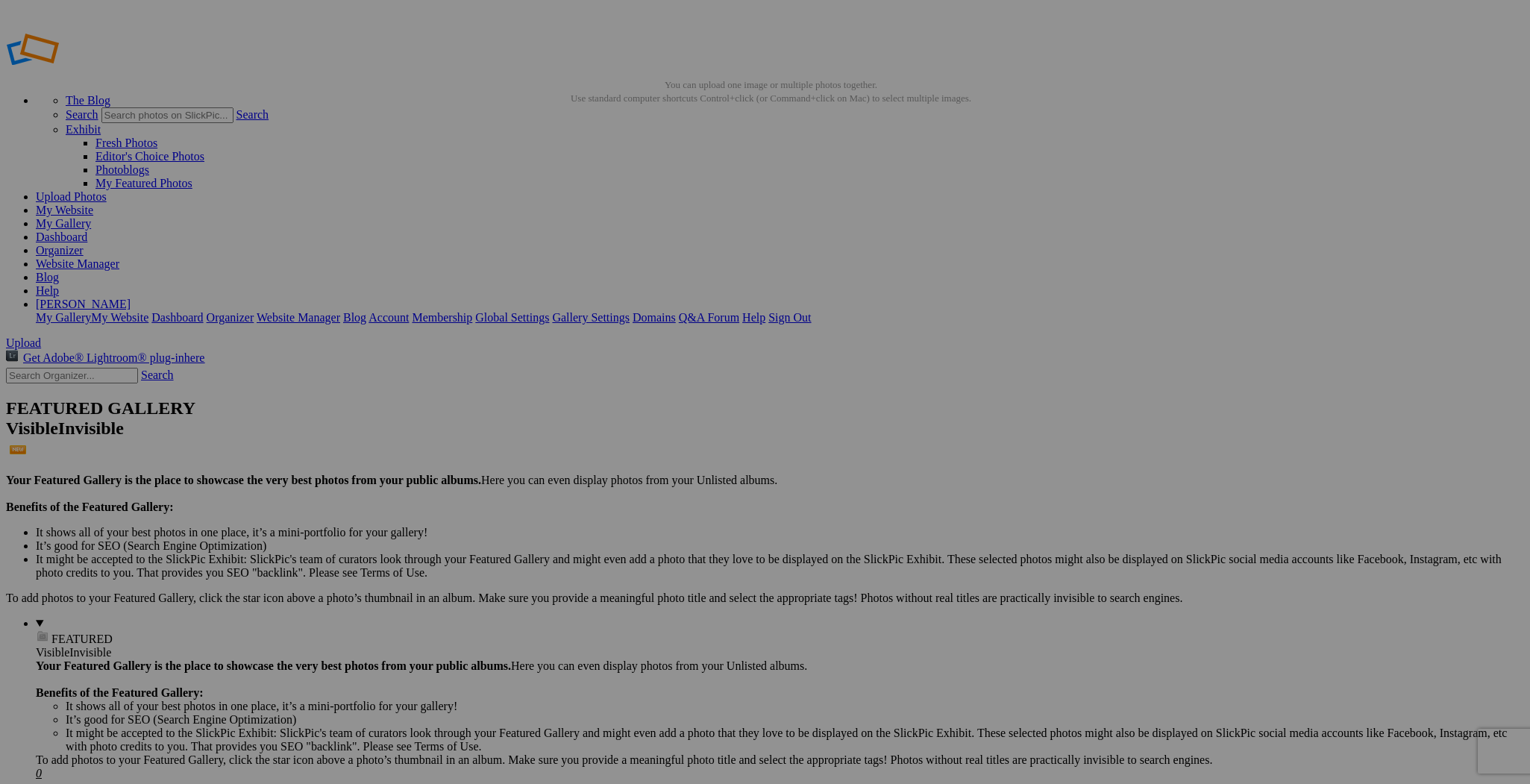
click at [924, 586] on img at bounding box center [946, 602] width 112 height 75
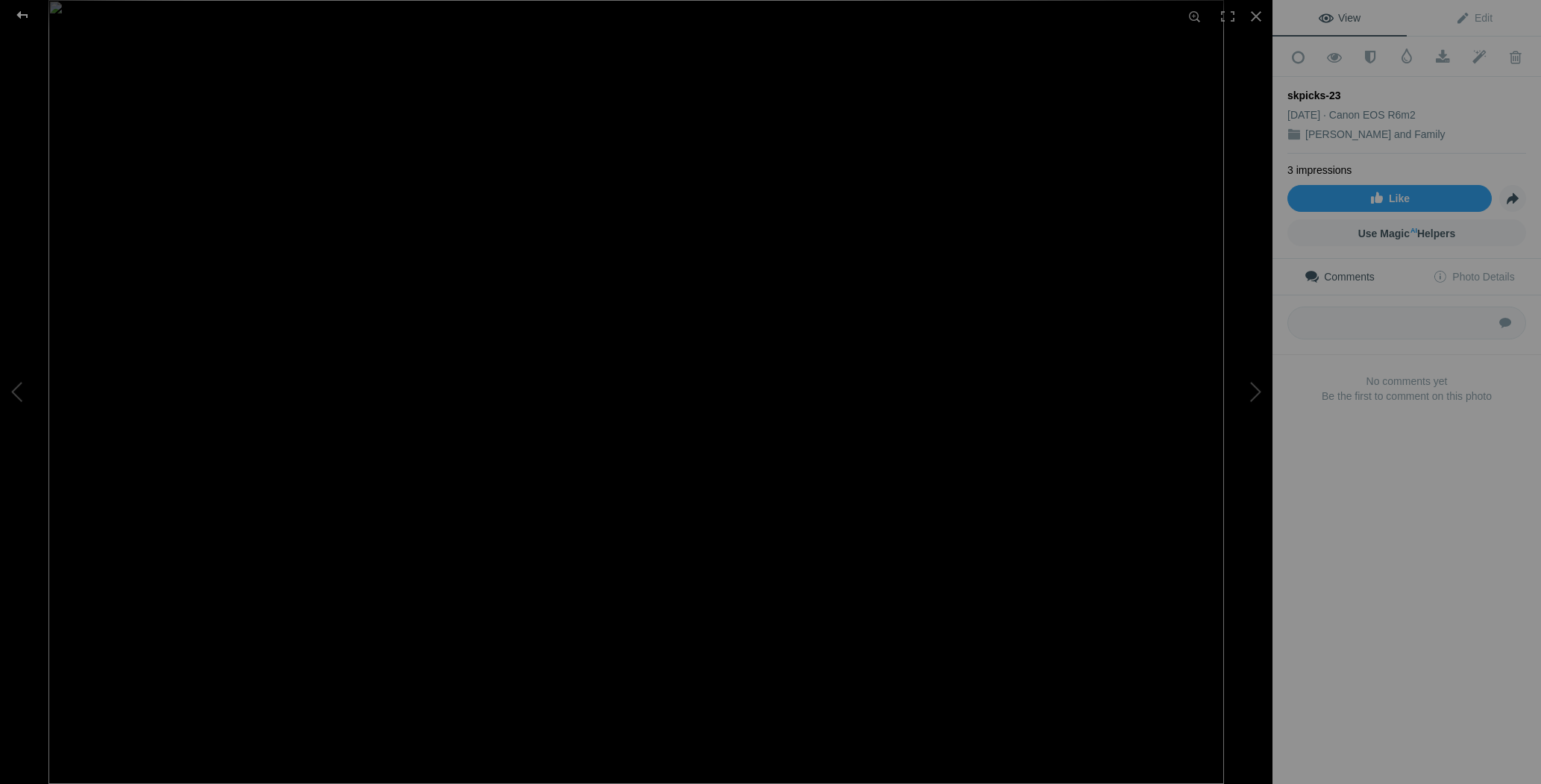
click at [20, 12] on div at bounding box center [22, 14] width 54 height 30
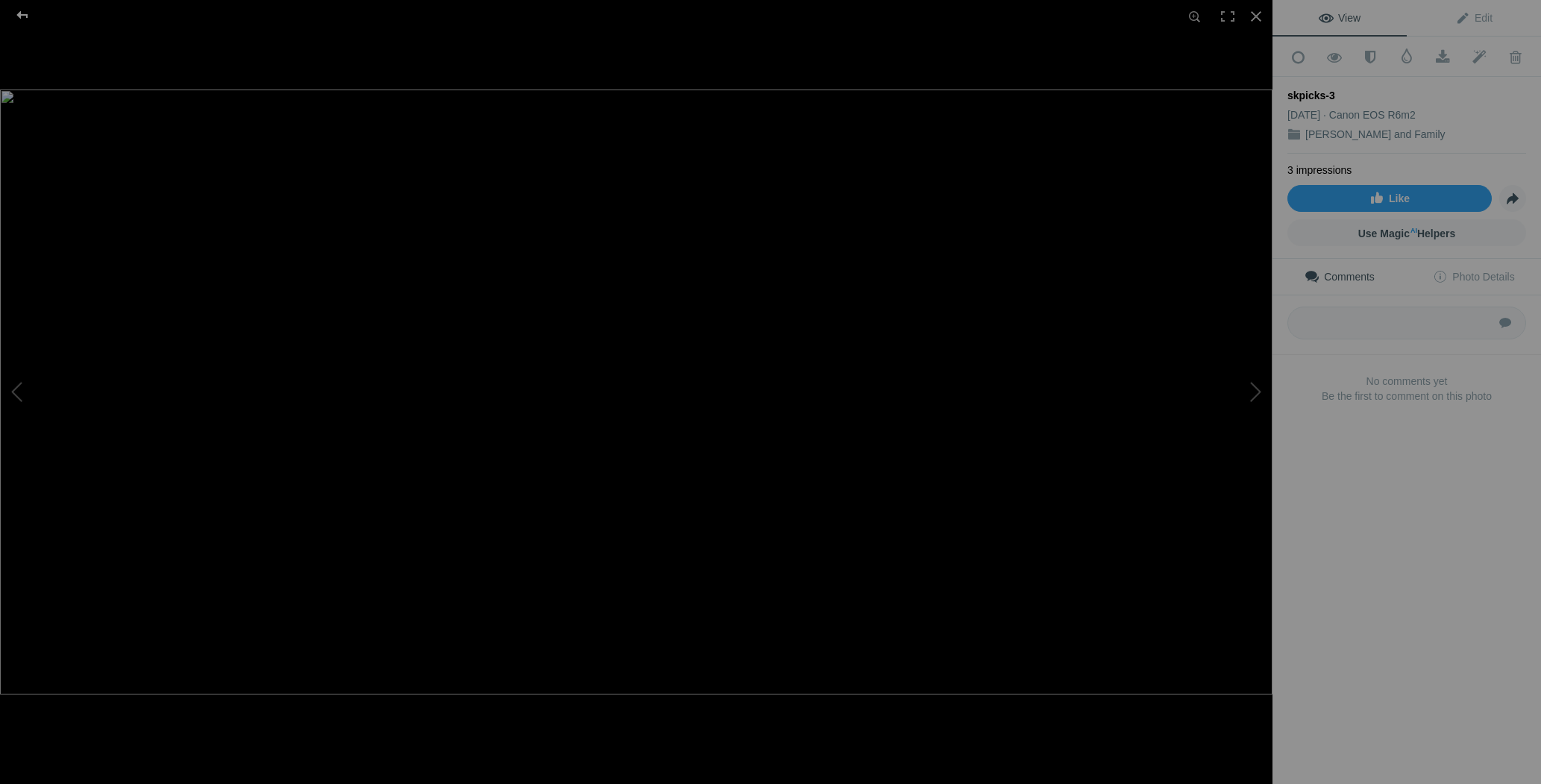
click at [22, 19] on div at bounding box center [22, 14] width 54 height 30
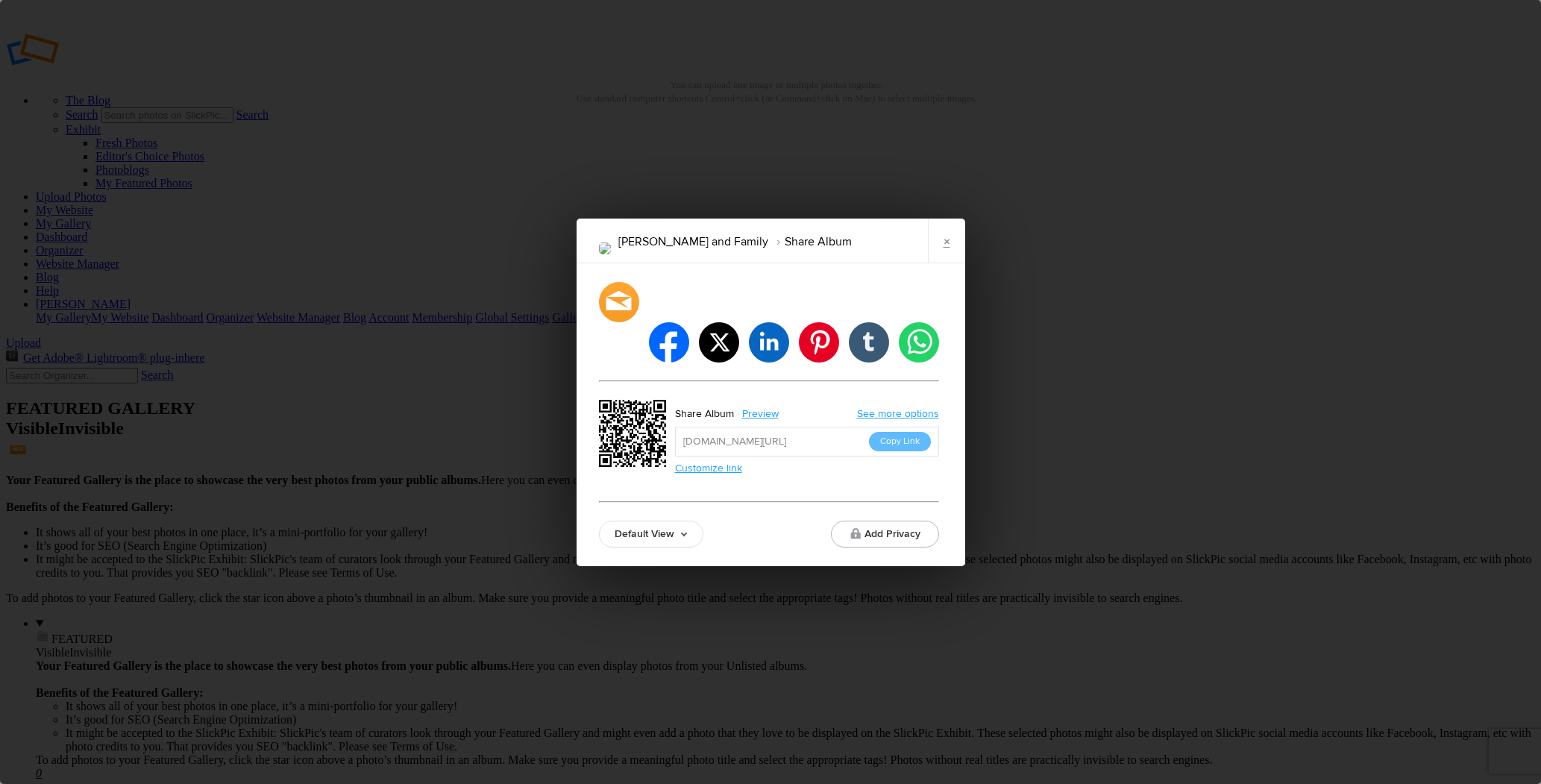
click at [898, 432] on button "Copy Link" at bounding box center [900, 441] width 62 height 20
